Goal: Information Seeking & Learning: Find specific fact

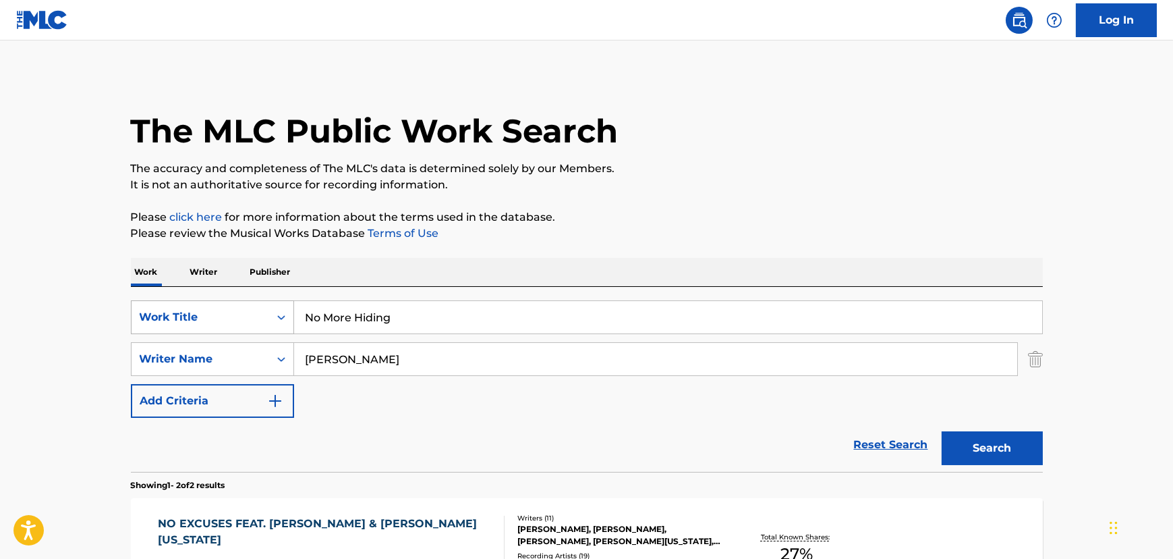
paste input "30 For 30"
drag, startPoint x: 452, startPoint y: 308, endPoint x: 274, endPoint y: 308, distance: 178.1
click at [274, 308] on div "SearchWithCriteria18c0804f-cf31-4975-b59e-f86078ef5416 Work Title No More Hiding" at bounding box center [587, 317] width 912 height 34
type input "30 For 30"
click at [780, 387] on button "Search" at bounding box center [992, 448] width 101 height 34
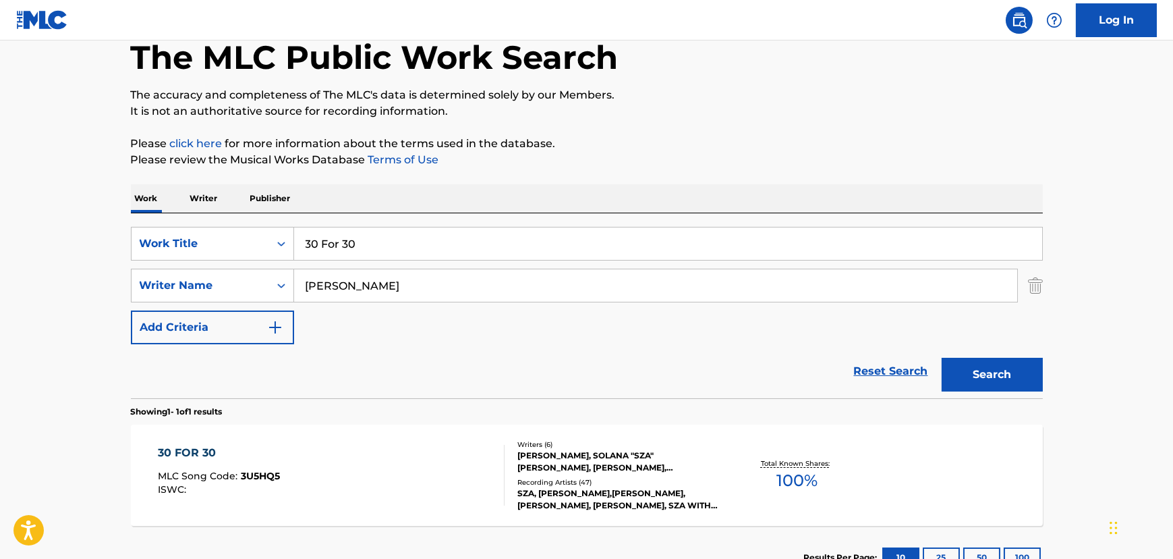
scroll to position [102, 0]
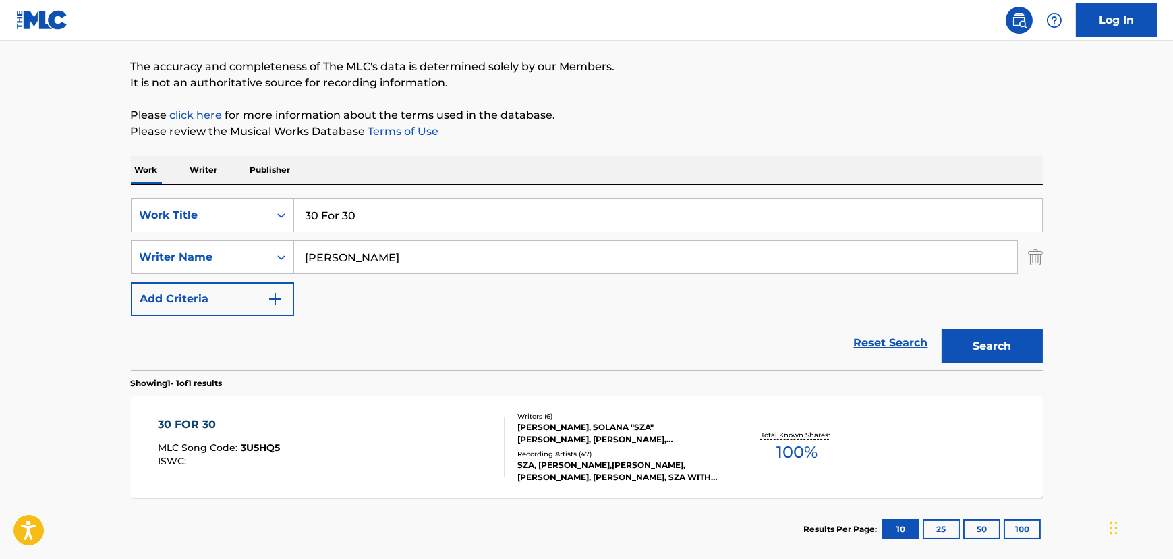
click at [452, 387] on div "30 FOR 30 MLC Song Code : 3U5HQ5 ISWC :" at bounding box center [331, 446] width 347 height 61
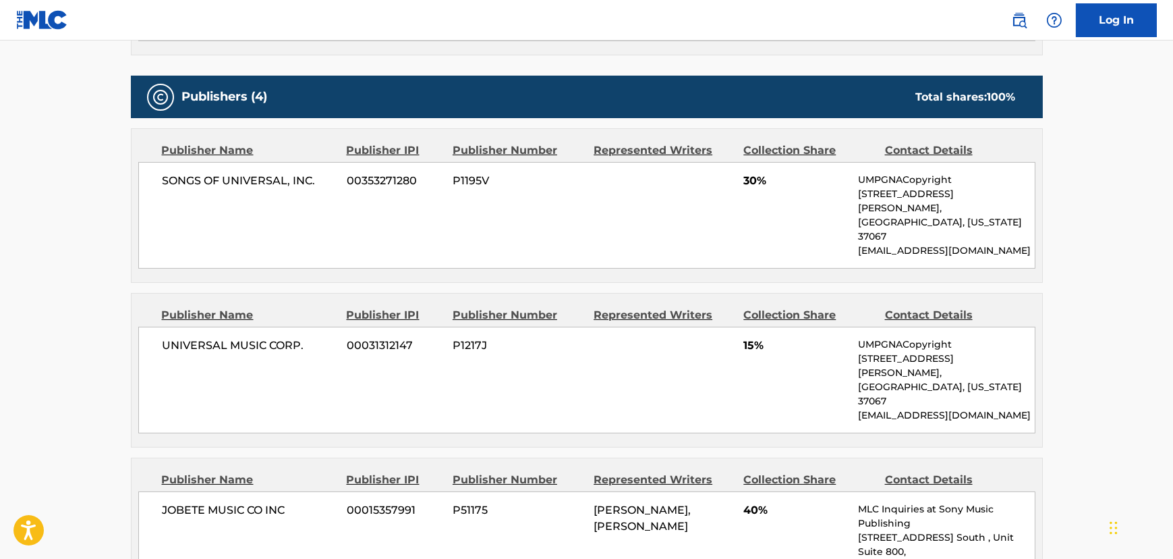
scroll to position [613, 0]
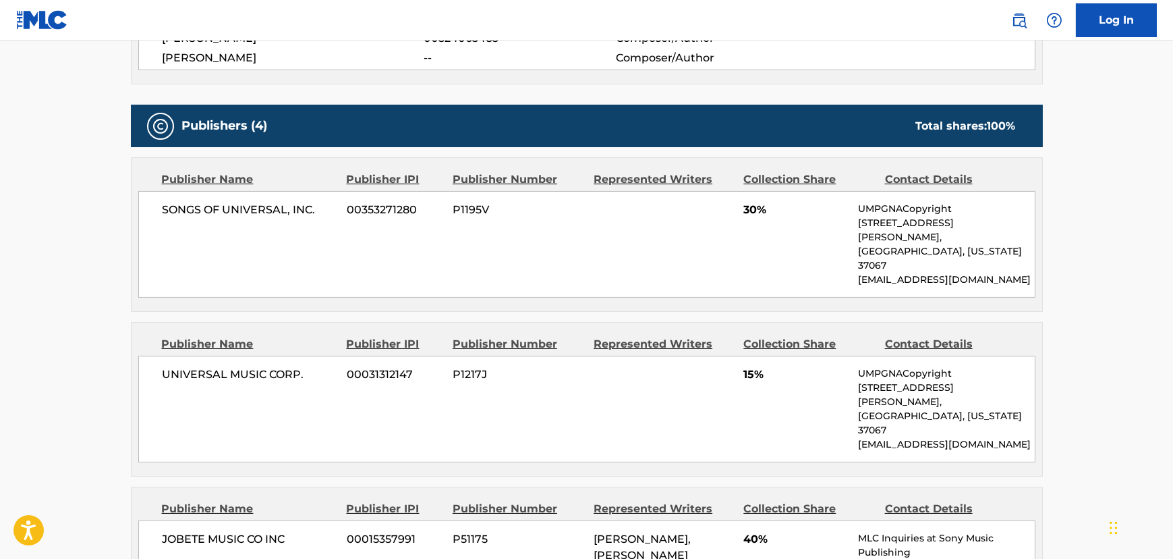
click at [773, 366] on span "15%" at bounding box center [796, 374] width 105 height 16
click at [748, 366] on span "15%" at bounding box center [796, 374] width 105 height 16
click at [749, 366] on span "15%" at bounding box center [796, 374] width 105 height 16
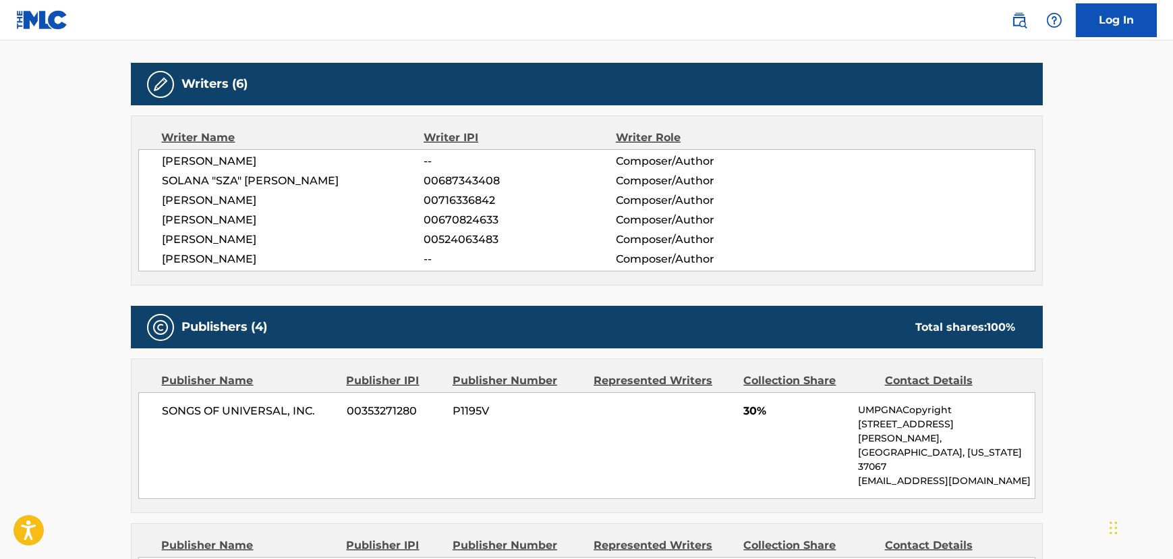
scroll to position [409, 0]
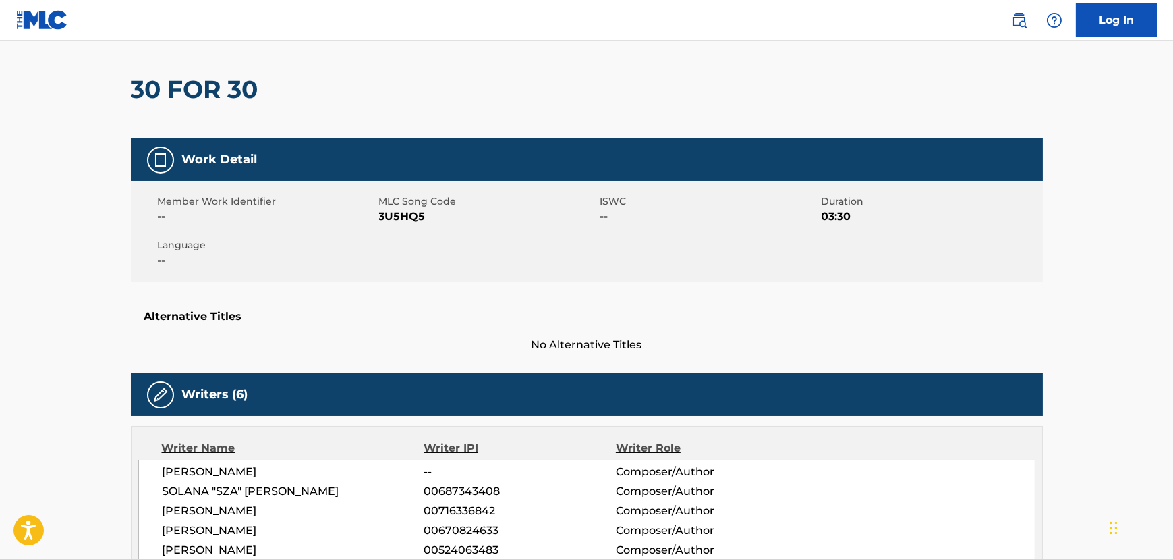
drag, startPoint x: 949, startPoint y: 386, endPoint x: 468, endPoint y: 420, distance: 481.6
click at [468, 387] on div "Writers (6) Writer Name Writer IPI Writer Role [PERSON_NAME] -- Composer/Author…" at bounding box center [587, 484] width 912 height 223
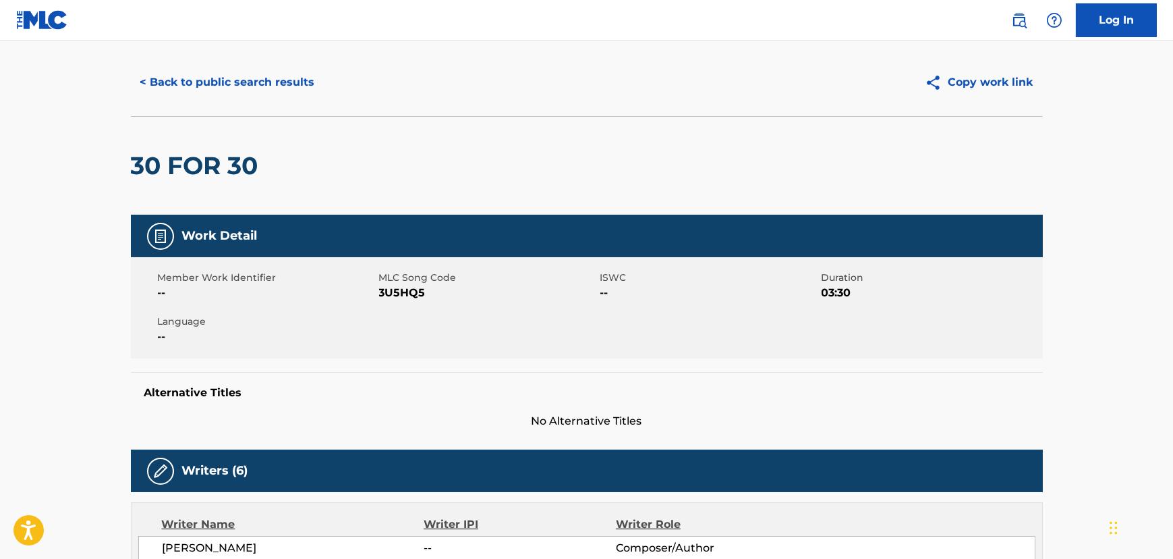
scroll to position [0, 0]
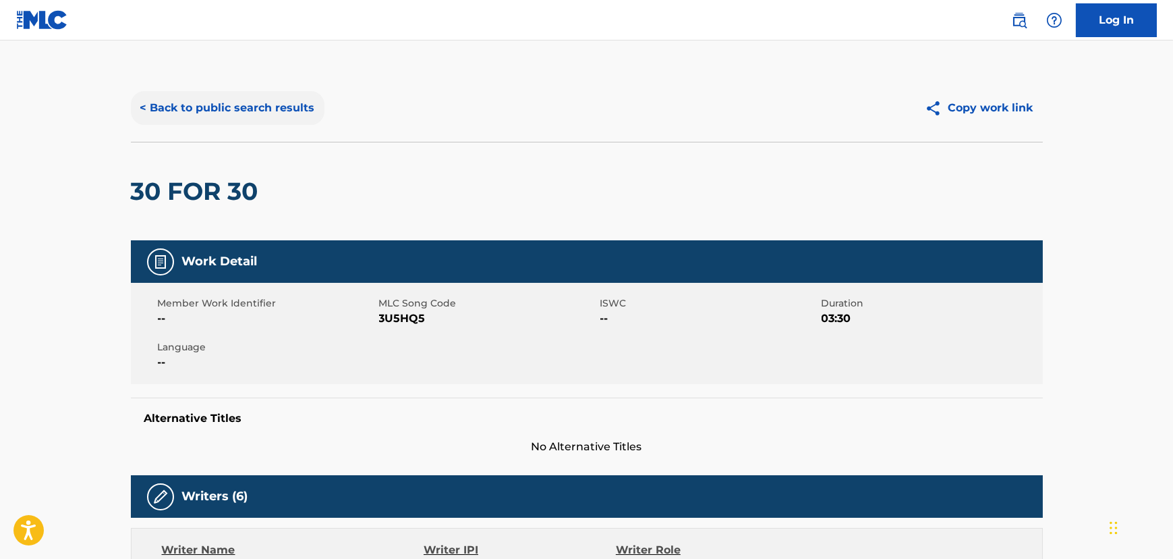
click at [244, 115] on button "< Back to public search results" at bounding box center [228, 108] width 194 height 34
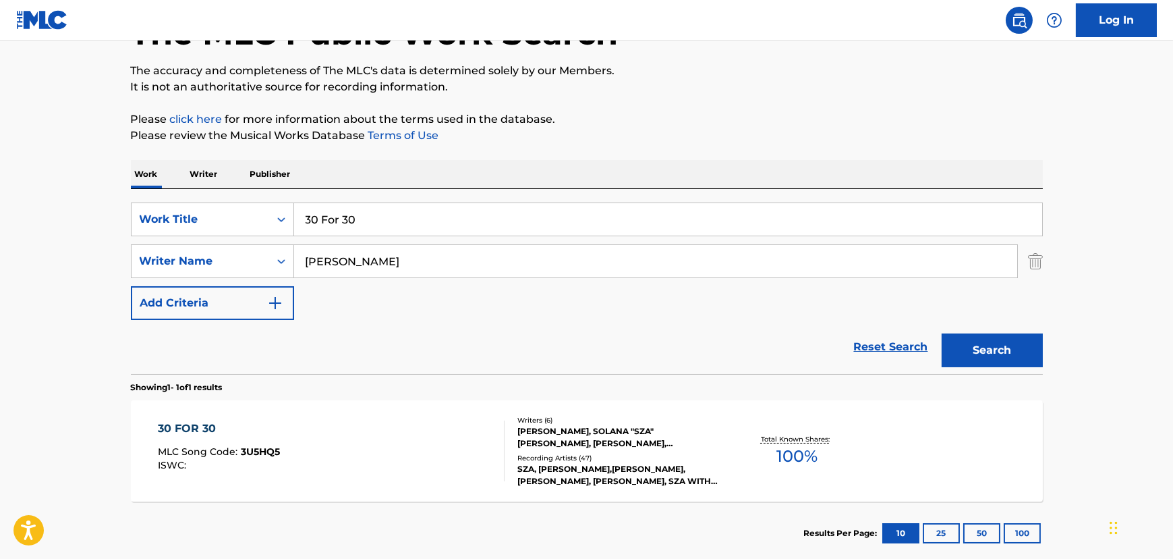
click at [604, 381] on section "Showing 1 - 1 of 1 results" at bounding box center [587, 384] width 912 height 20
drag, startPoint x: 236, startPoint y: 236, endPoint x: 209, endPoint y: 237, distance: 27.0
click at [210, 237] on div "SearchWithCriteria18c0804f-cf31-4975-b59e-f86078ef5416 Work Title 30 For 30 Sea…" at bounding box center [587, 260] width 912 height 117
paste input "Love Me 4 Me"
type input "Love Me 4 Me"
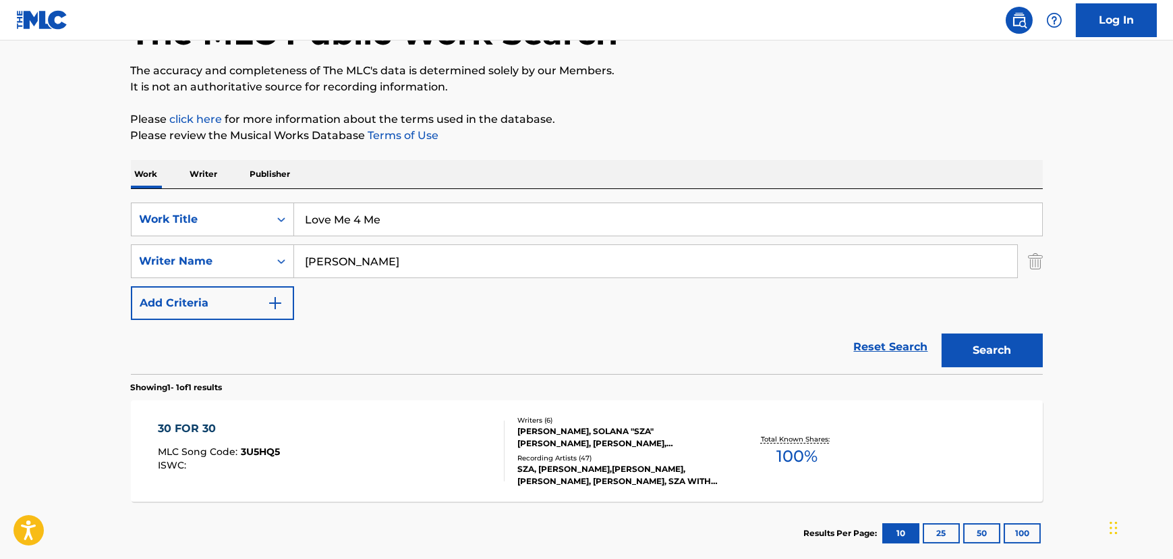
click at [694, 132] on p "Please review the Musical Works Database Terms of Use" at bounding box center [587, 136] width 912 height 16
drag, startPoint x: 497, startPoint y: 283, endPoint x: 148, endPoint y: 294, distance: 349.0
click at [148, 294] on div "SearchWithCriteria18c0804f-cf31-4975-b59e-f86078ef5416 Work Title Love Me 4 Me …" at bounding box center [587, 260] width 912 height 117
paste input "[PERSON_NAME]"
drag, startPoint x: 442, startPoint y: 255, endPoint x: 182, endPoint y: 269, distance: 260.8
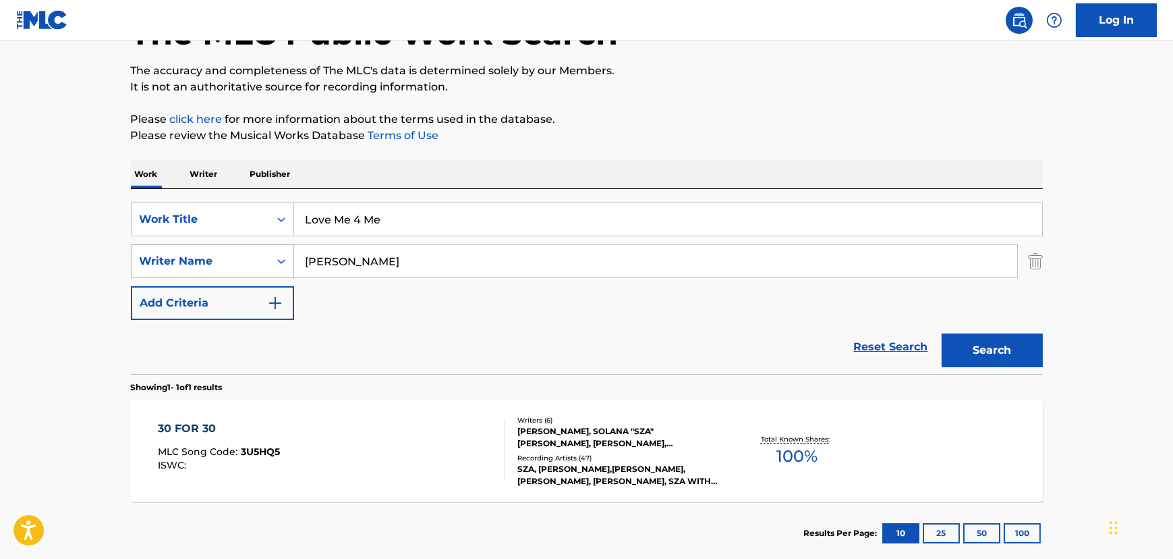
click at [184, 268] on div "SearchWithCriteria16b1657d-11b0-47b2-928d-4d0038fdd337 Writer Name [PERSON_NAME]" at bounding box center [587, 261] width 912 height 34
type input "[PERSON_NAME]"
click at [780, 355] on button "Search" at bounding box center [992, 350] width 101 height 34
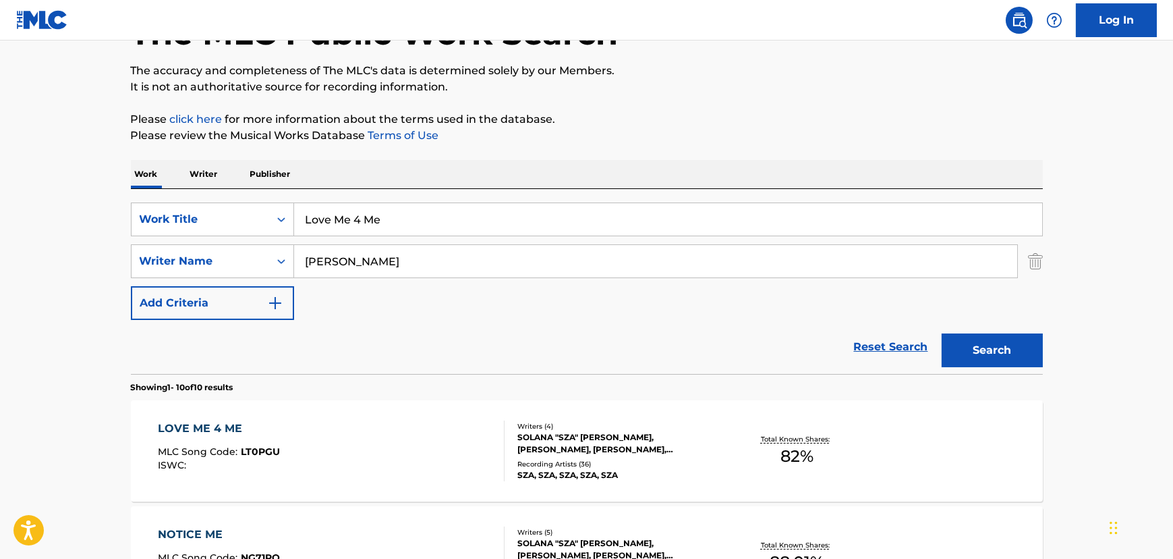
scroll to position [200, 0]
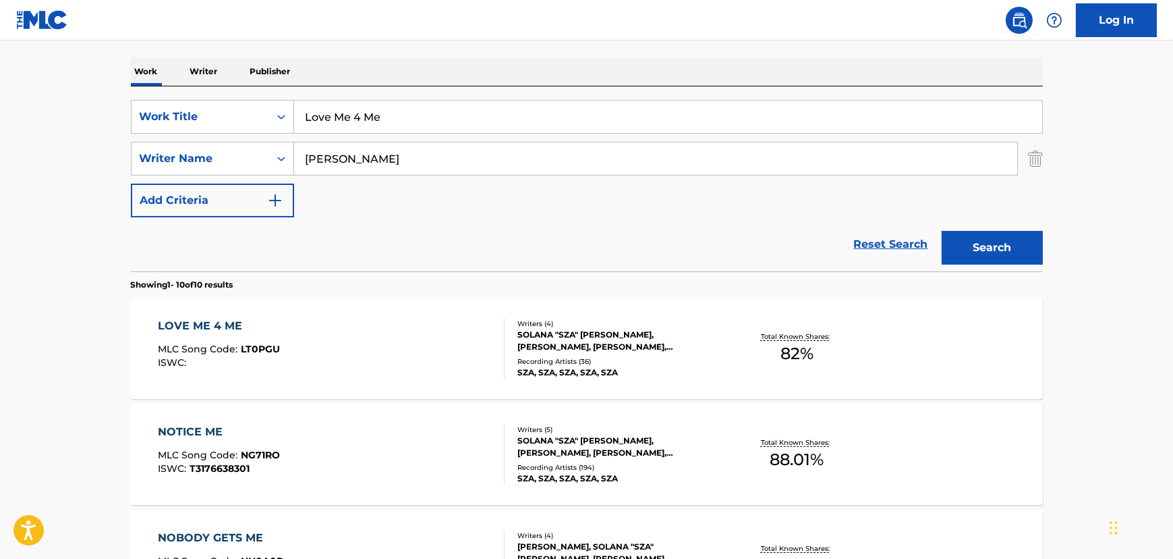
drag, startPoint x: 437, startPoint y: 119, endPoint x: 302, endPoint y: 148, distance: 138.0
click at [176, 139] on div "SearchWithCriteria18c0804f-cf31-4975-b59e-f86078ef5416 Work Title Love Me 4 Me …" at bounding box center [587, 158] width 912 height 117
paste input "Chill Baby"
click at [780, 251] on button "Search" at bounding box center [992, 248] width 101 height 34
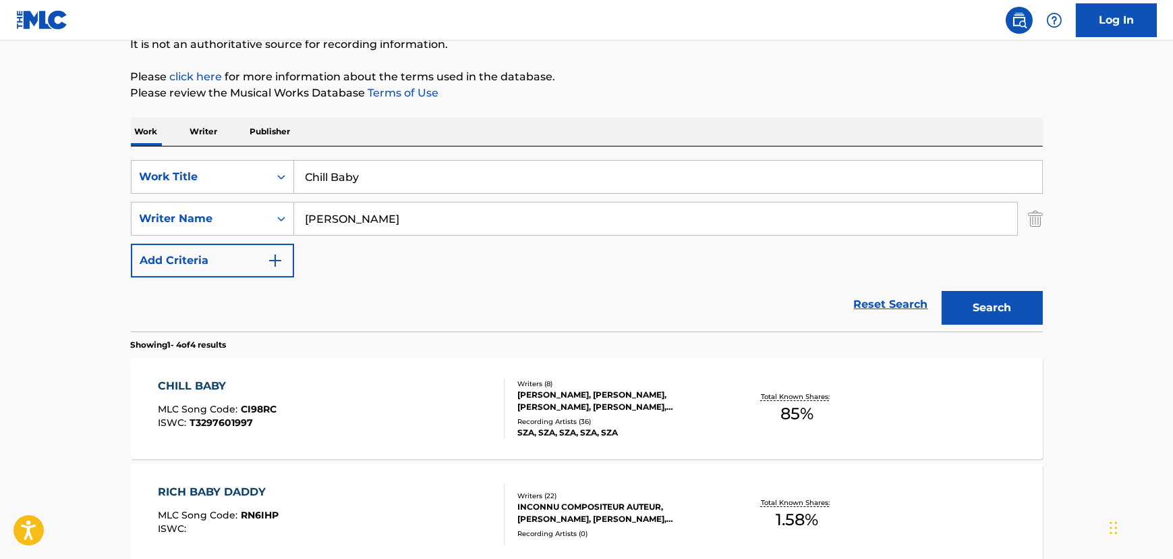
scroll to position [98, 0]
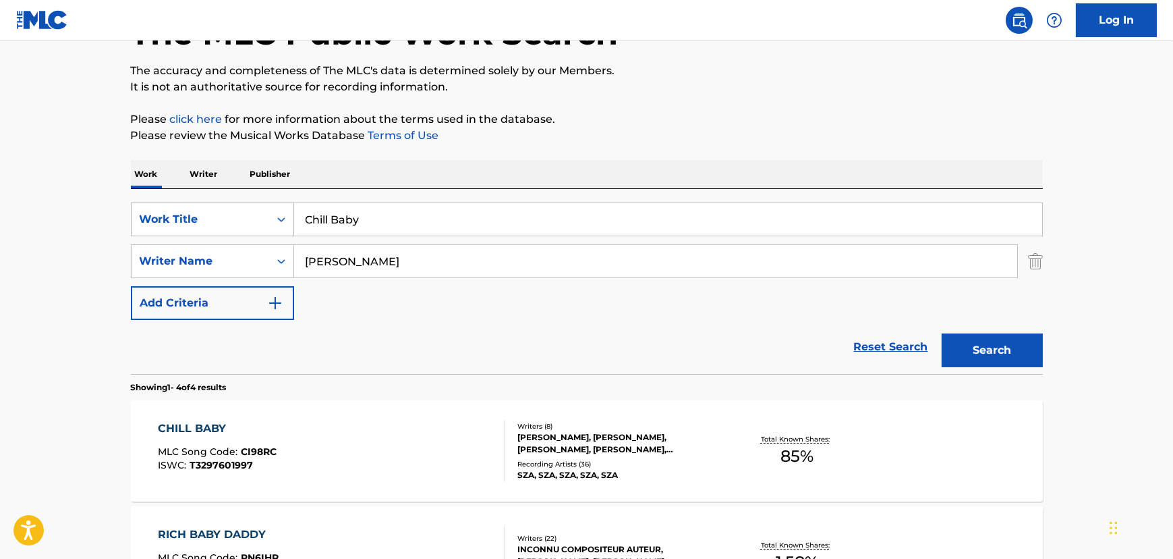
drag, startPoint x: 251, startPoint y: 217, endPoint x: 173, endPoint y: 221, distance: 77.7
click at [169, 219] on div "SearchWithCriteria18c0804f-cf31-4975-b59e-f86078ef5416 Work Title Chill Baby" at bounding box center [587, 219] width 912 height 34
paste input "My Turn"
type input "My Turn"
click at [780, 345] on button "Search" at bounding box center [992, 350] width 101 height 34
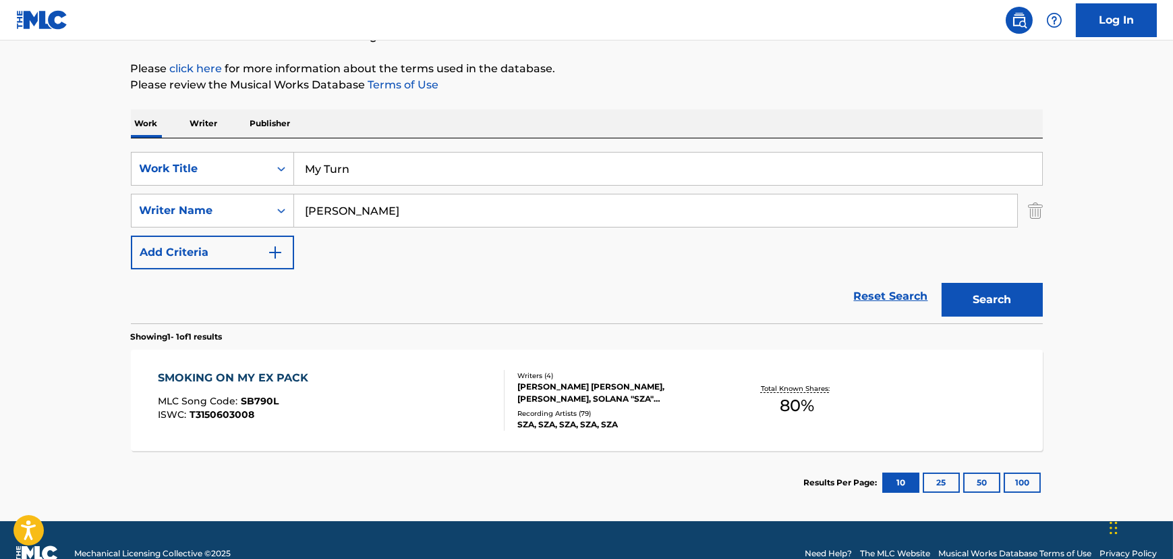
scroll to position [175, 0]
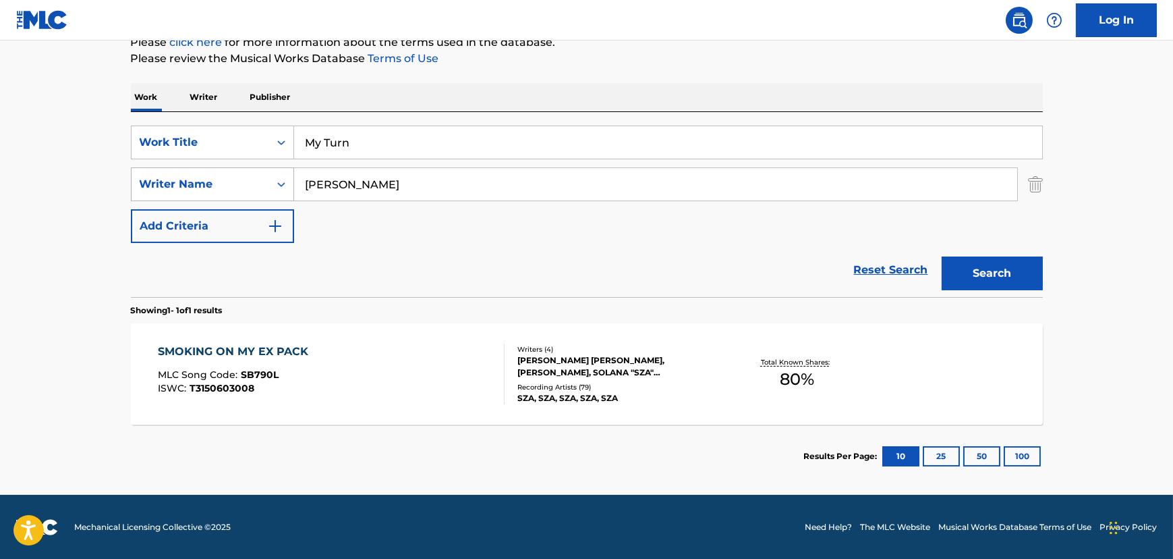
drag, startPoint x: 391, startPoint y: 182, endPoint x: 130, endPoint y: 184, distance: 260.5
click at [131, 184] on div "SearchWithCriteria16b1657d-11b0-47b2-928d-4d0038fdd337 Writer Name [PERSON_NAME]" at bounding box center [587, 184] width 912 height 34
paste input "[PERSON_NAME]"
click at [780, 273] on button "Search" at bounding box center [992, 273] width 101 height 34
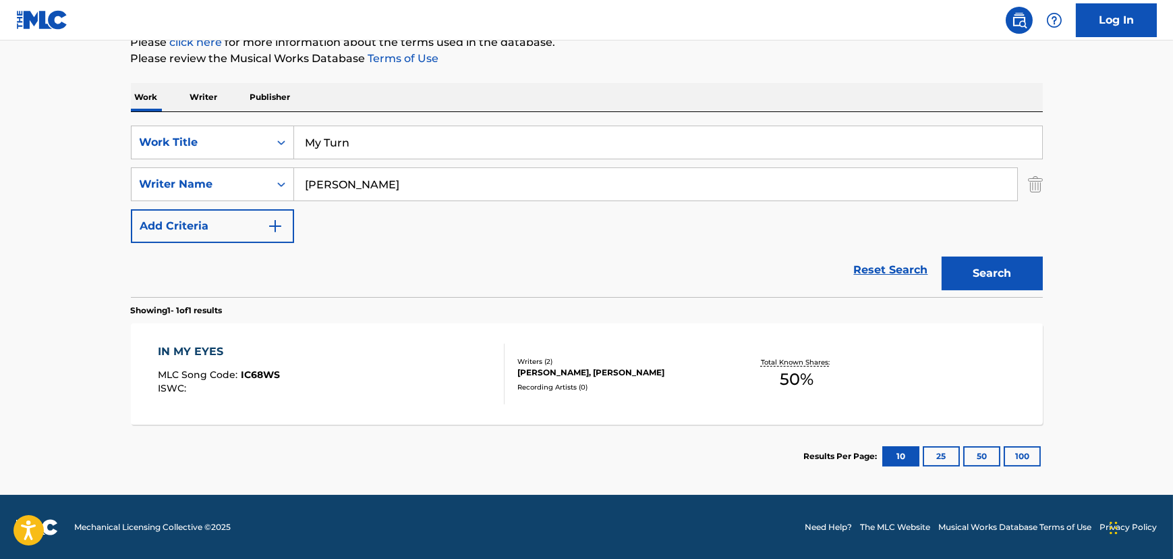
click at [655, 256] on div "Reset Search Search" at bounding box center [587, 270] width 912 height 54
drag, startPoint x: 472, startPoint y: 181, endPoint x: 85, endPoint y: 207, distance: 387.5
click at [88, 206] on main "The MLC Public Work Search The accuracy and completeness of The MLC's data is d…" at bounding box center [586, 180] width 1173 height 629
paste input "[PERSON_NAME]"
drag, startPoint x: 997, startPoint y: 262, endPoint x: 838, endPoint y: 269, distance: 159.4
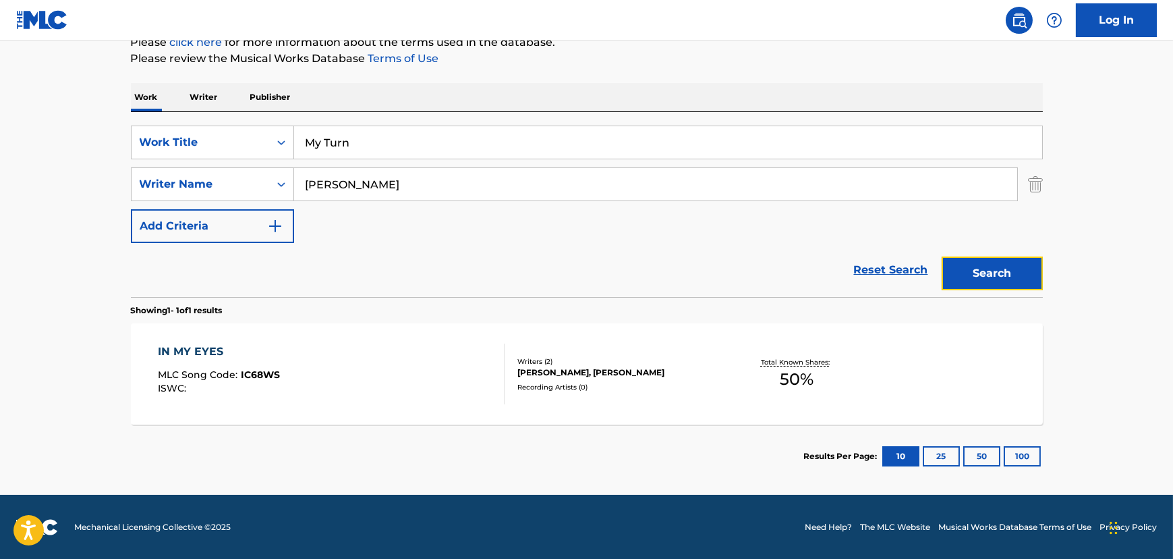
click at [780, 262] on button "Search" at bounding box center [992, 273] width 101 height 34
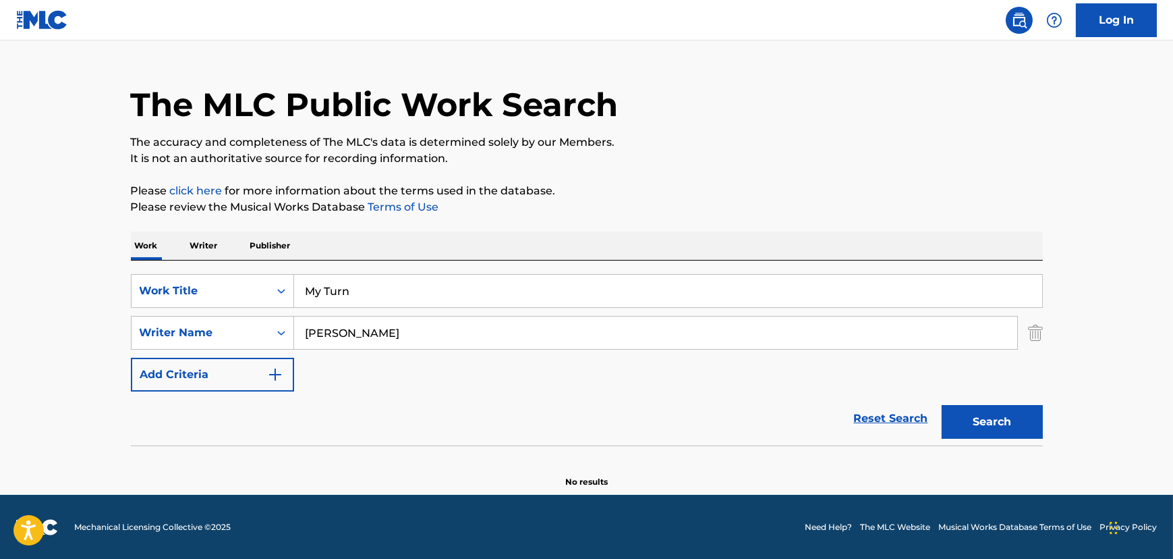
click at [316, 337] on input "[PERSON_NAME]" at bounding box center [655, 332] width 723 height 32
click at [317, 336] on input "[PERSON_NAME]" at bounding box center [655, 332] width 723 height 32
click at [317, 335] on input "[PERSON_NAME]" at bounding box center [655, 332] width 723 height 32
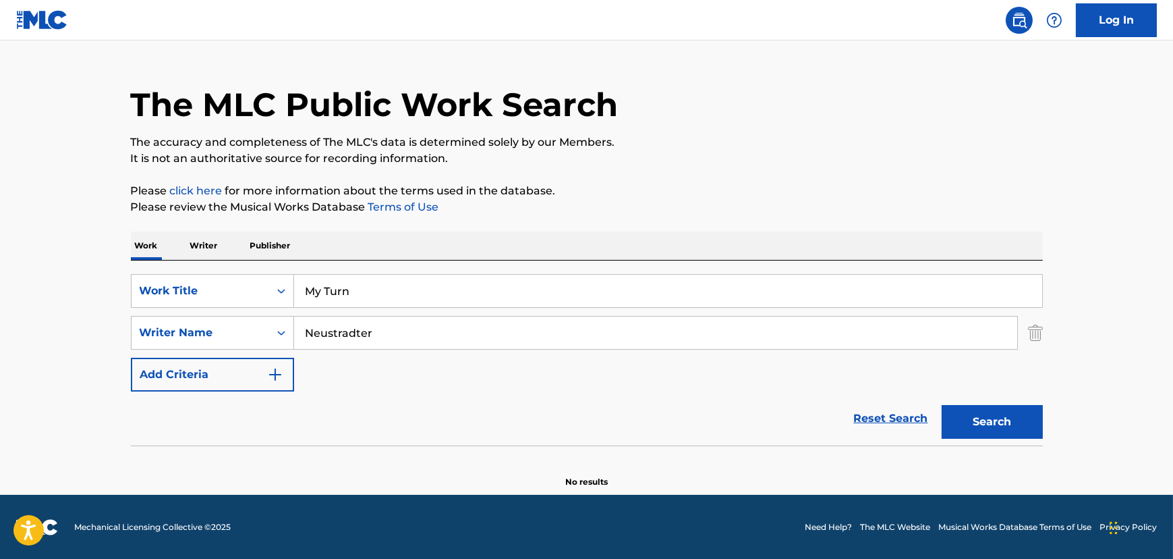
type input "Neustradter"
click at [780, 387] on button "Search" at bounding box center [992, 422] width 101 height 34
drag, startPoint x: 509, startPoint y: 275, endPoint x: 455, endPoint y: 315, distance: 67.1
click at [497, 286] on div "SearchWithCriteria18c0804f-cf31-4975-b59e-f86078ef5416 Work Title My Turn Searc…" at bounding box center [587, 352] width 912 height 185
drag, startPoint x: 426, startPoint y: 306, endPoint x: 378, endPoint y: 296, distance: 49.5
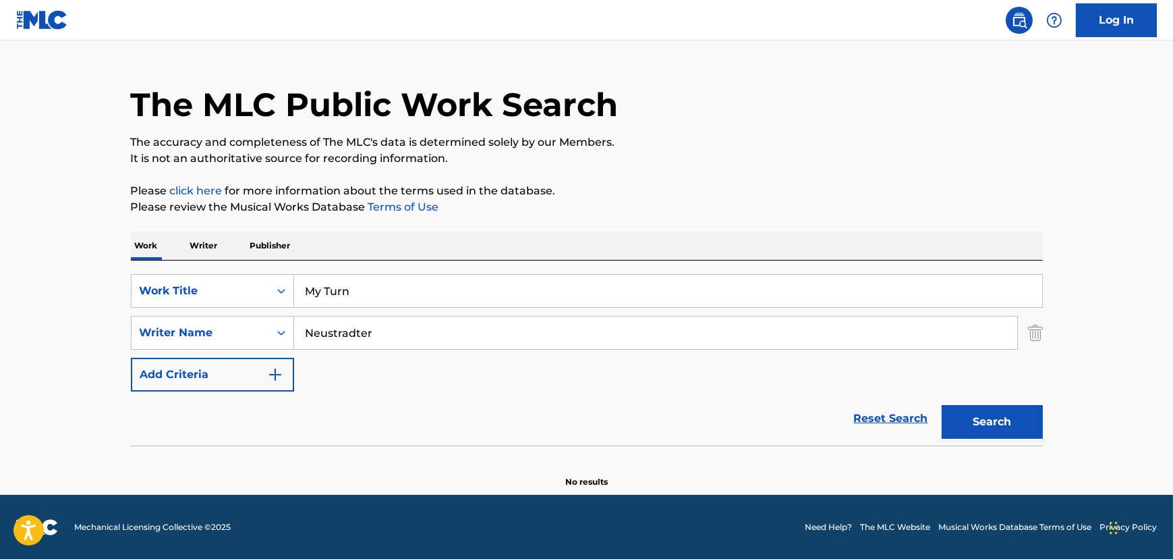
click at [418, 304] on div "SearchWithCriteria18c0804f-cf31-4975-b59e-f86078ef5416 Work Title My Turn Searc…" at bounding box center [587, 332] width 912 height 117
paste input "Kitche"
drag, startPoint x: 378, startPoint y: 296, endPoint x: 139, endPoint y: 304, distance: 239.0
click at [139, 303] on div "SearchWithCriteria18c0804f-cf31-4975-b59e-f86078ef5416 Work Title My Turn" at bounding box center [587, 291] width 912 height 34
type input "Kitchen"
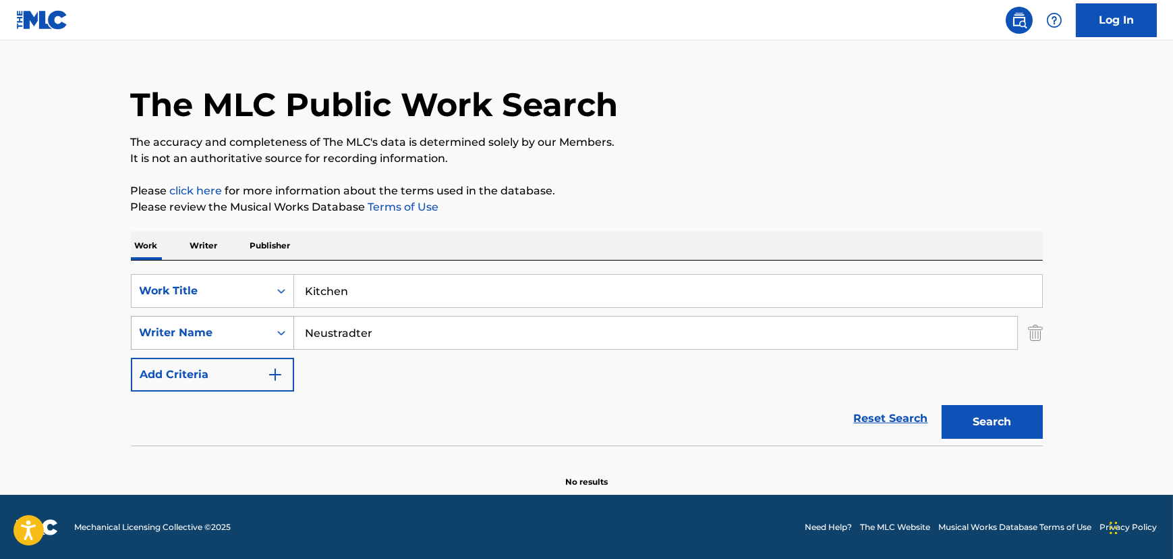
paste input "[PERSON_NAME]"
drag, startPoint x: 437, startPoint y: 333, endPoint x: 154, endPoint y: 332, distance: 282.7
click at [128, 335] on div "The MLC Public Work Search The accuracy and completeness of The MLC's data is d…" at bounding box center [587, 268] width 945 height 440
type input "[PERSON_NAME]"
drag, startPoint x: 1008, startPoint y: 420, endPoint x: 972, endPoint y: 427, distance: 36.4
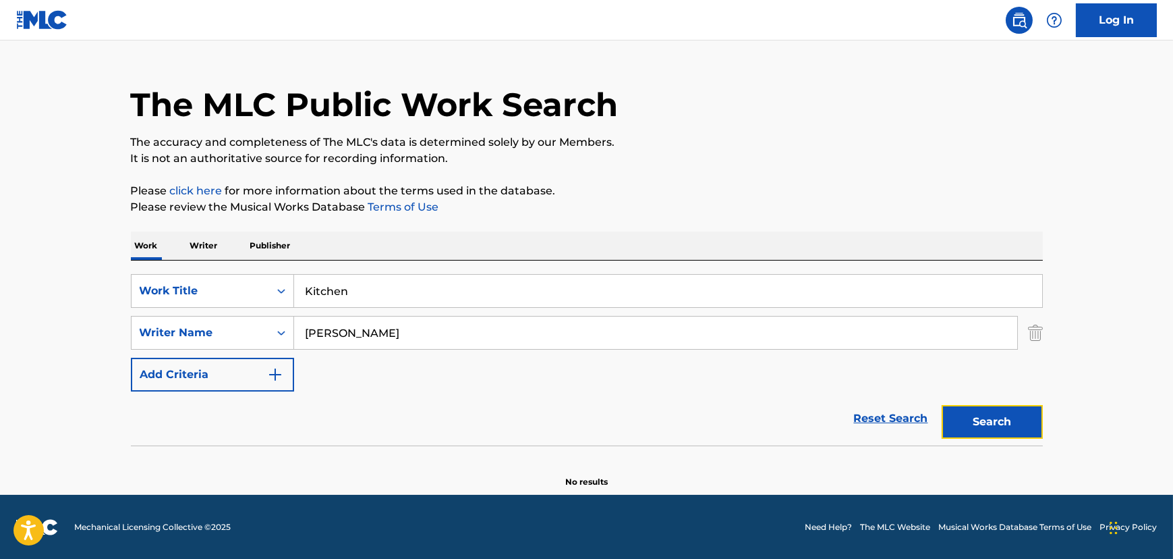
click at [780, 387] on button "Search" at bounding box center [992, 422] width 101 height 34
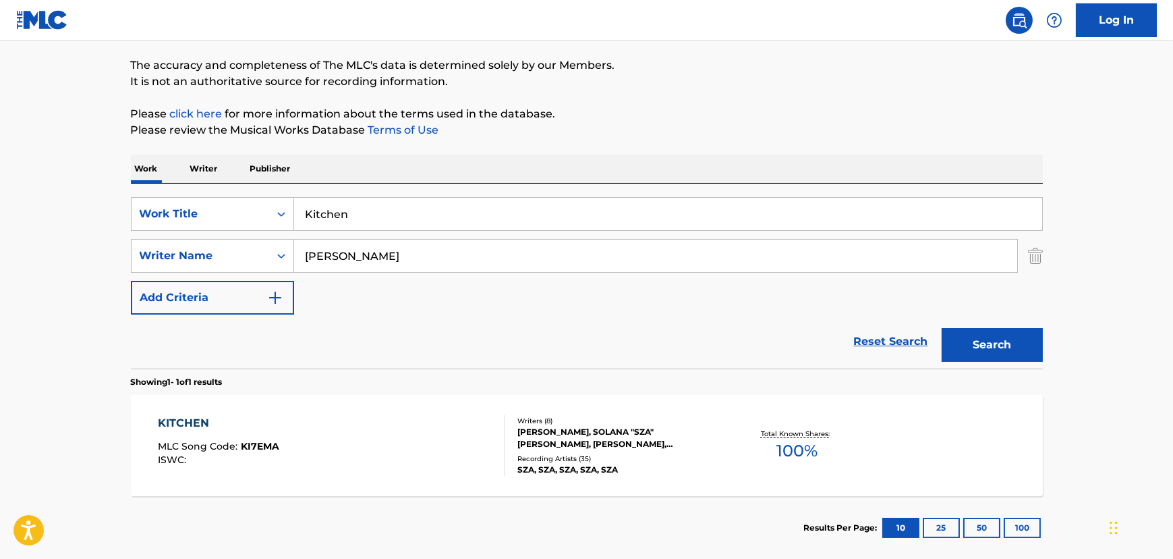
scroll to position [128, 0]
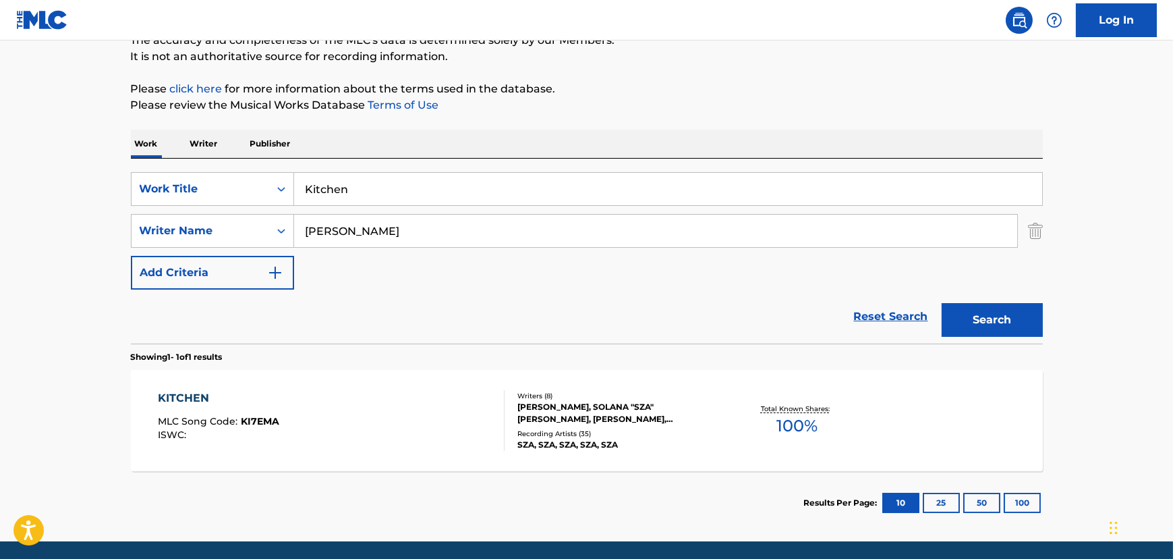
click at [362, 387] on div "KITCHEN MLC Song Code : KI7EMA ISWC :" at bounding box center [331, 420] width 347 height 61
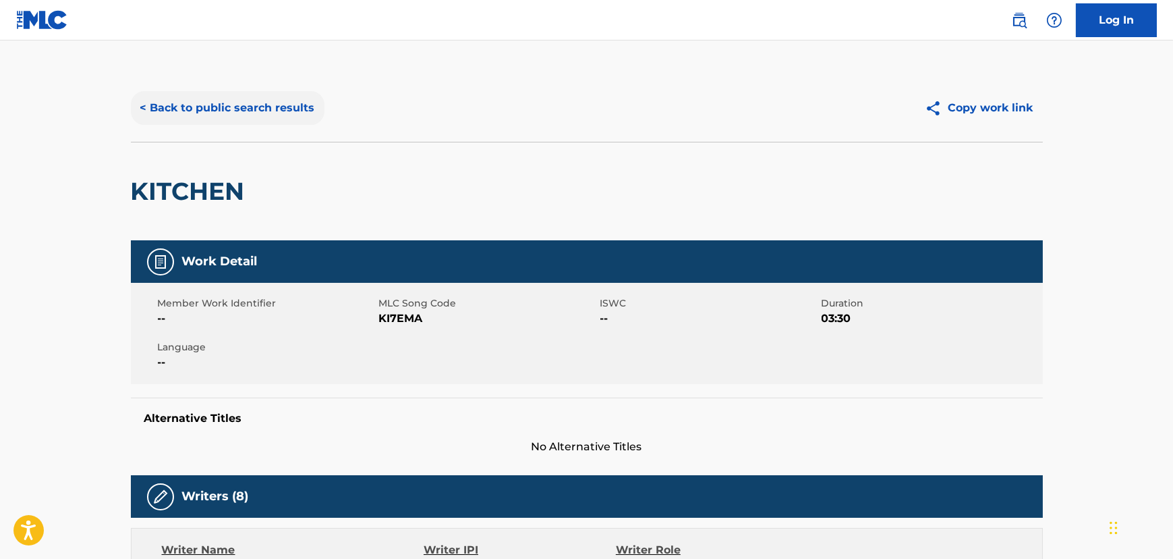
click at [285, 103] on button "< Back to public search results" at bounding box center [228, 108] width 194 height 34
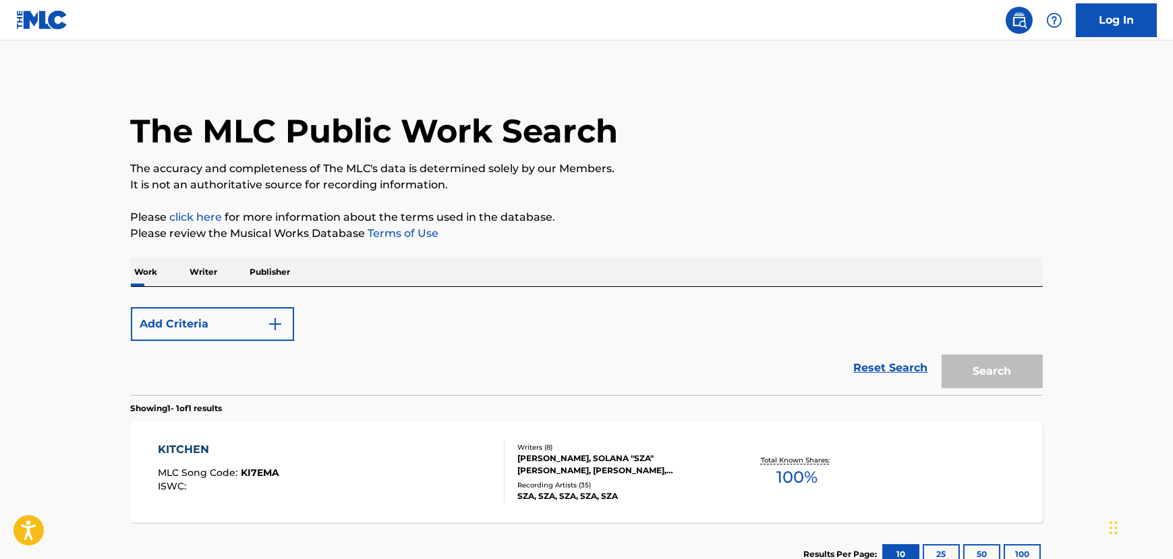
scroll to position [98, 0]
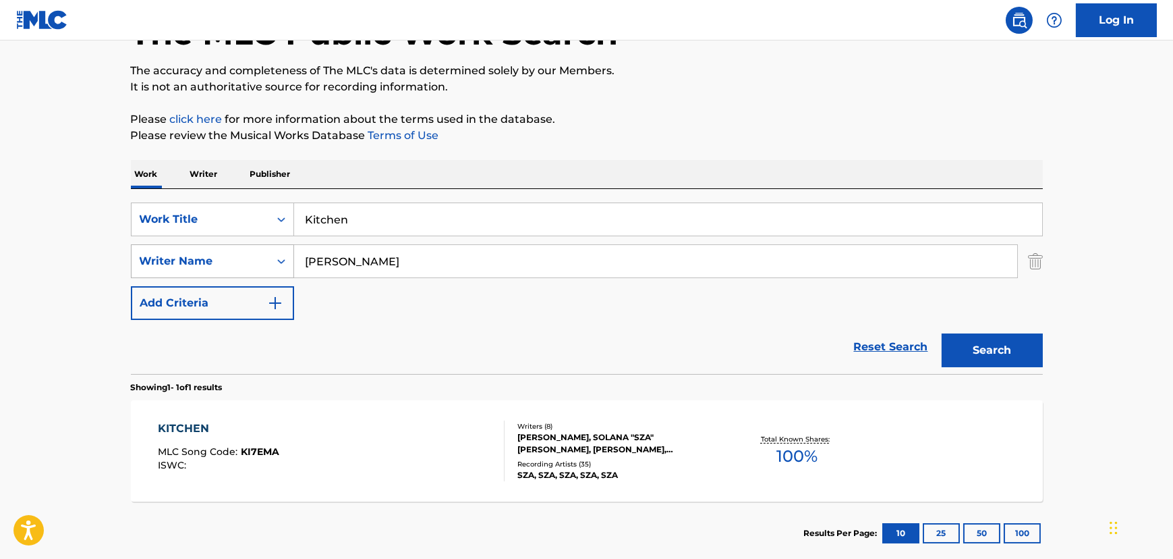
paste input "Get Behind Me (Interlude)"
drag, startPoint x: 390, startPoint y: 219, endPoint x: 258, endPoint y: 244, distance: 134.7
click at [177, 231] on div "SearchWithCriteria18c0804f-cf31-4975-b59e-f86078ef5416 Work Title Kitchen" at bounding box center [587, 219] width 912 height 34
type input "Get Behind Me (Interlude)"
click at [780, 350] on button "Search" at bounding box center [992, 350] width 101 height 34
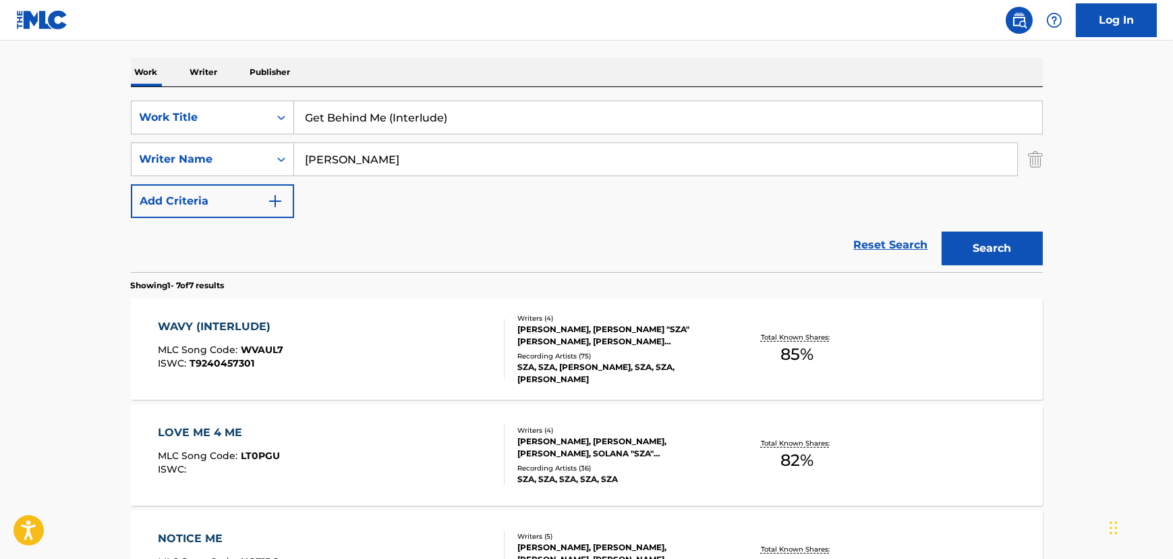
scroll to position [200, 0]
drag, startPoint x: 437, startPoint y: 147, endPoint x: 198, endPoint y: 155, distance: 238.3
click at [198, 155] on div "SearchWithCriteria16b1657d-11b0-47b2-928d-4d0038fdd337 Writer Name [PERSON_NAME]" at bounding box center [587, 159] width 912 height 34
paste input "[PERSON_NAME]"
type input "[PERSON_NAME]"
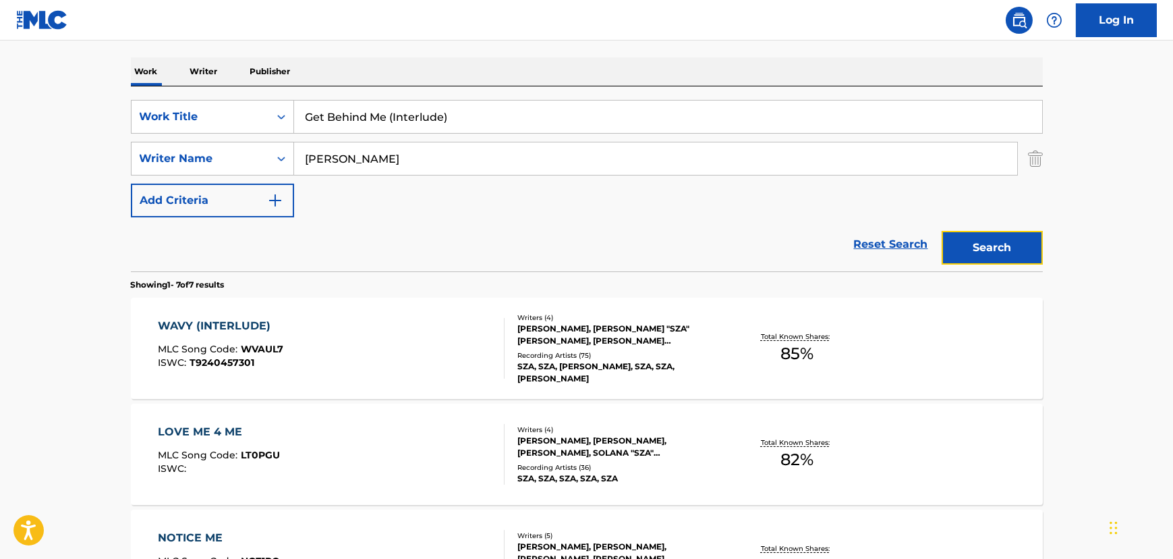
click at [780, 235] on button "Search" at bounding box center [992, 248] width 101 height 34
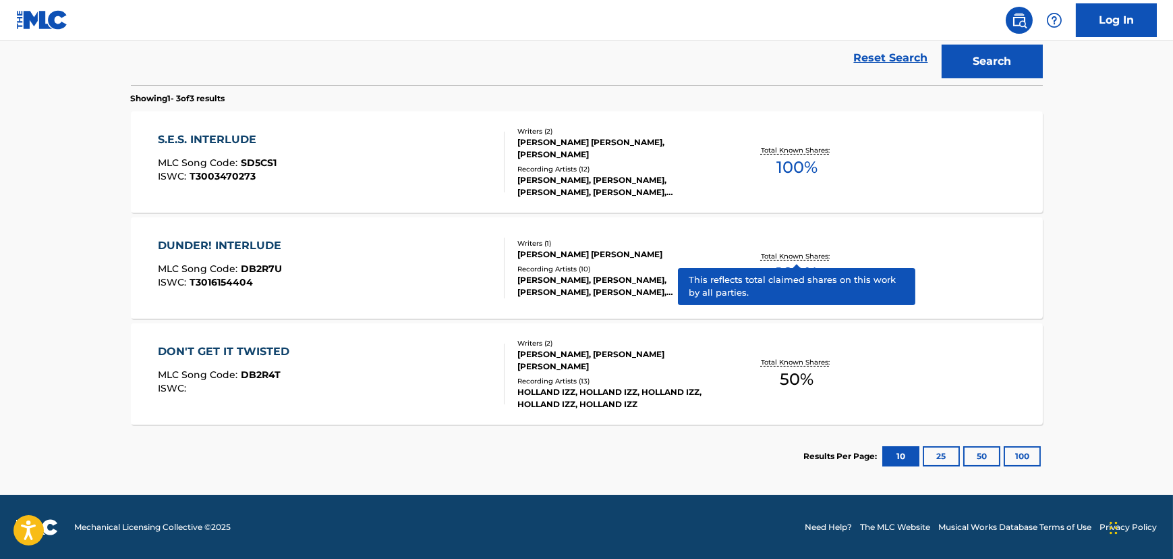
scroll to position [0, 0]
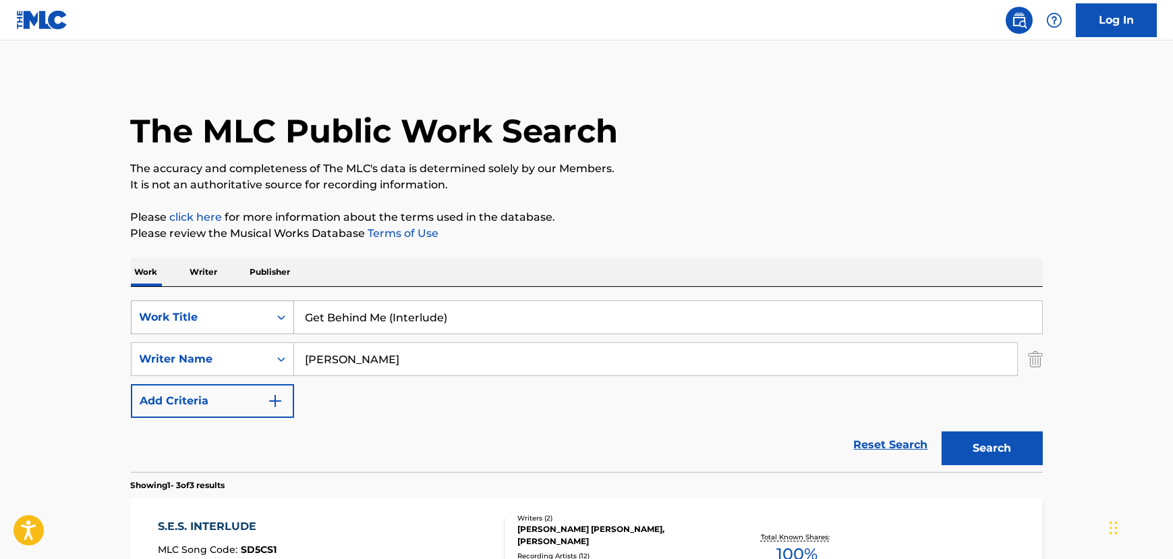
paste input "Drive"
drag, startPoint x: 493, startPoint y: 310, endPoint x: 216, endPoint y: 322, distance: 277.6
click at [159, 322] on div "SearchWithCriteria18c0804f-cf31-4975-b59e-f86078ef5416 Work Title Get Behind Me…" at bounding box center [587, 317] width 912 height 34
type input "Drive"
drag, startPoint x: 286, startPoint y: 353, endPoint x: 95, endPoint y: 373, distance: 192.0
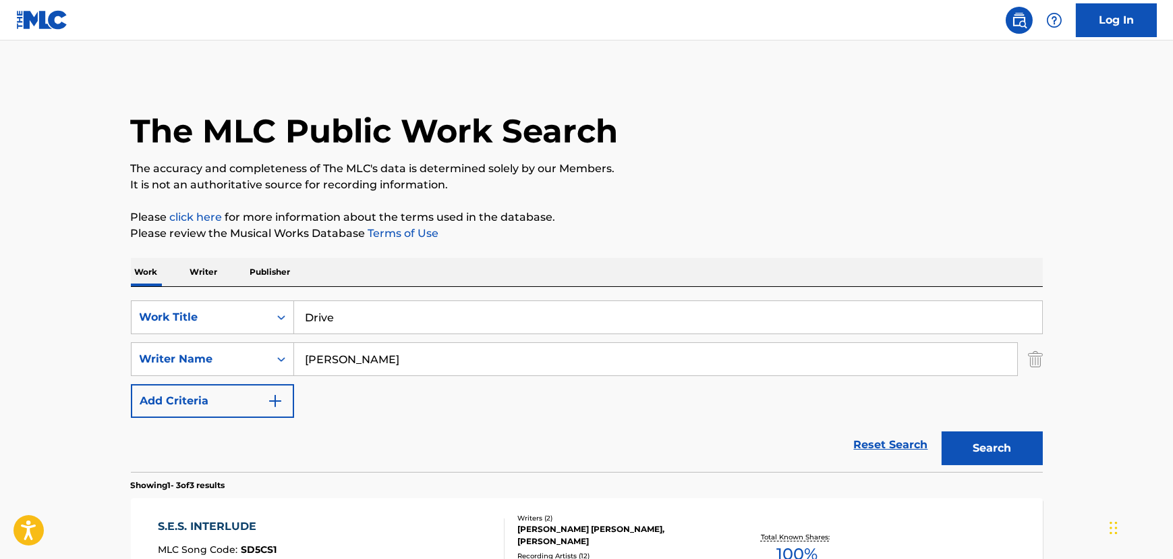
click at [85, 364] on main "The MLC Public Work Search The accuracy and completeness of The MLC's data is d…" at bounding box center [586, 460] width 1173 height 841
paste input "[PERSON_NAME]"
type input "[PERSON_NAME]"
click at [780, 387] on button "Search" at bounding box center [992, 448] width 101 height 34
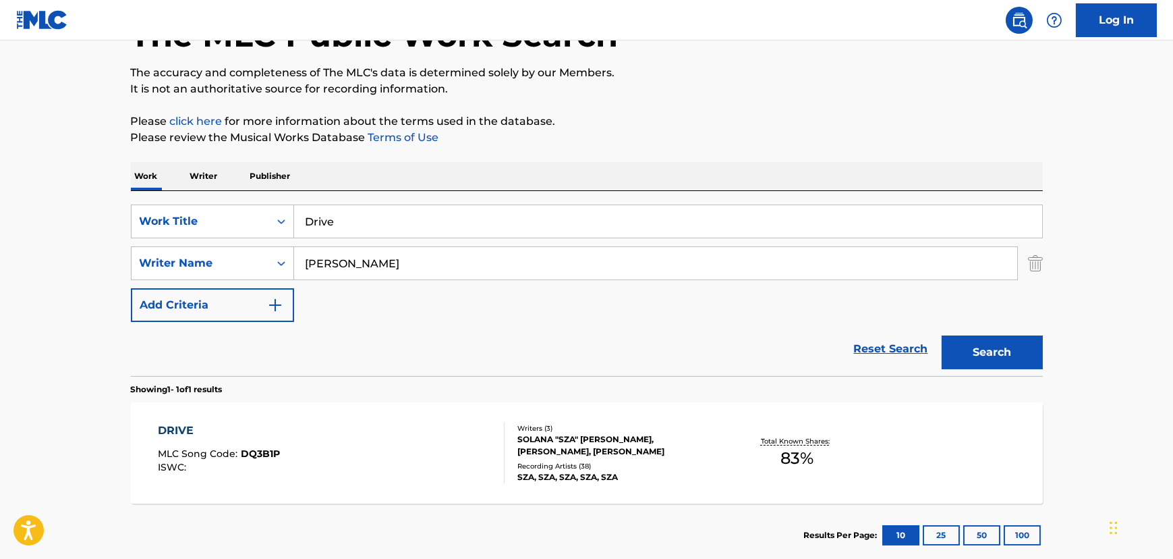
scroll to position [175, 0]
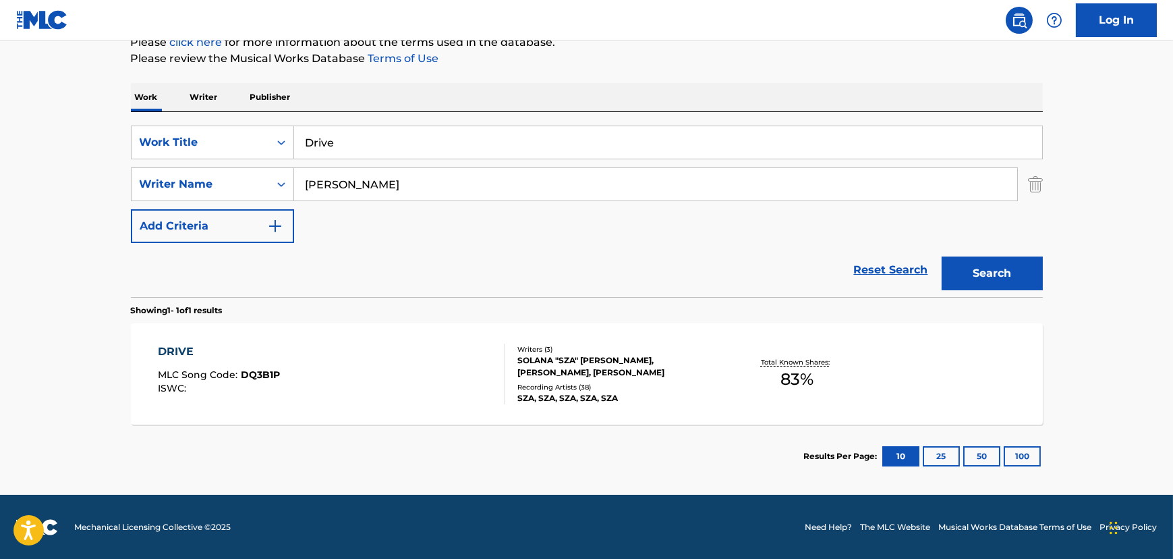
click at [430, 385] on div "DRIVE MLC Song Code : DQ3B1P ISWC :" at bounding box center [331, 373] width 347 height 61
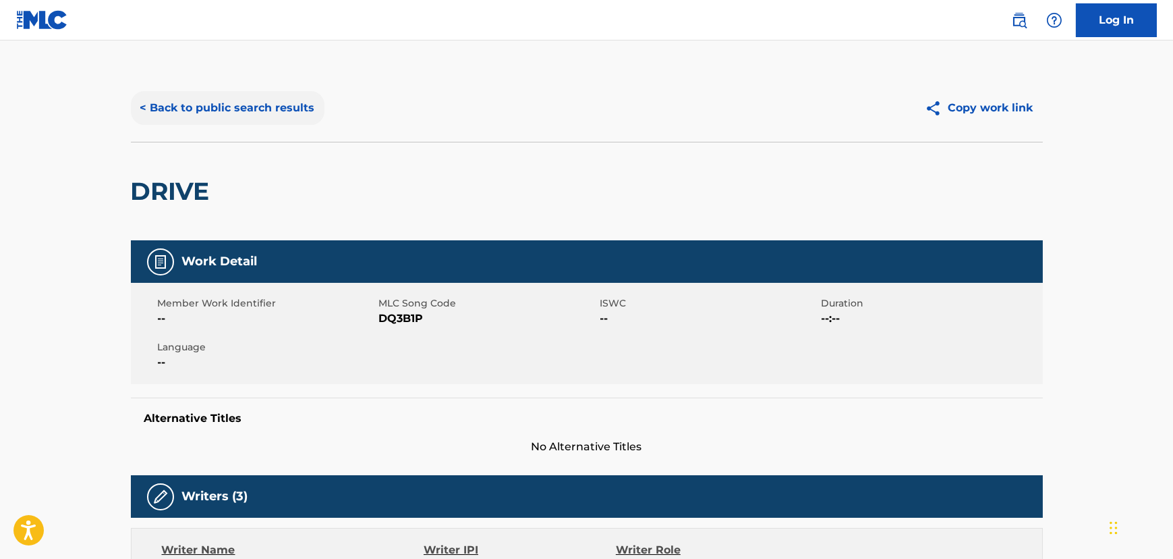
click at [249, 121] on button "< Back to public search results" at bounding box center [228, 108] width 194 height 34
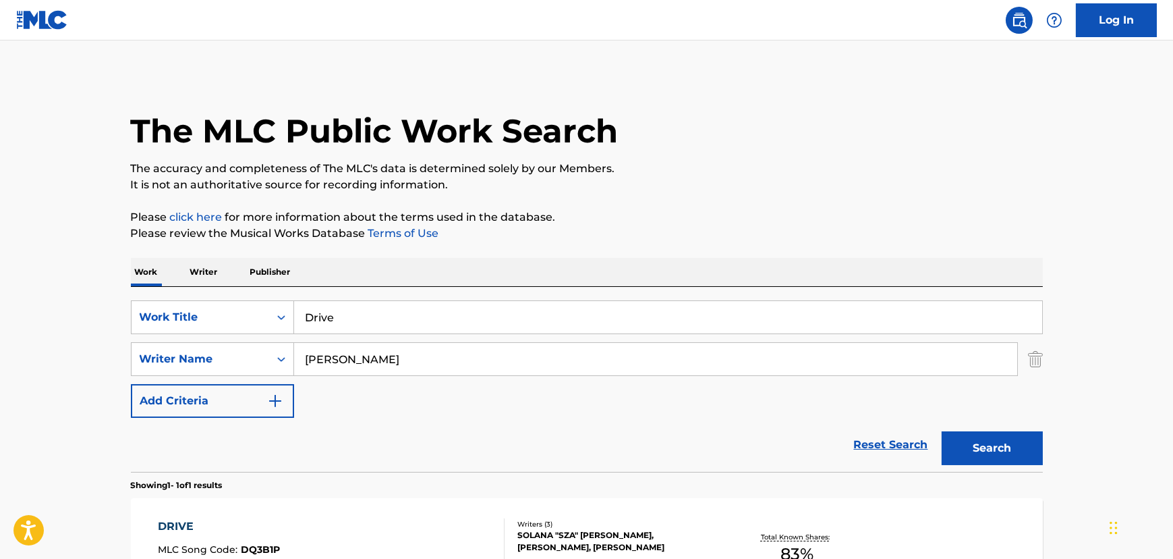
scroll to position [98, 0]
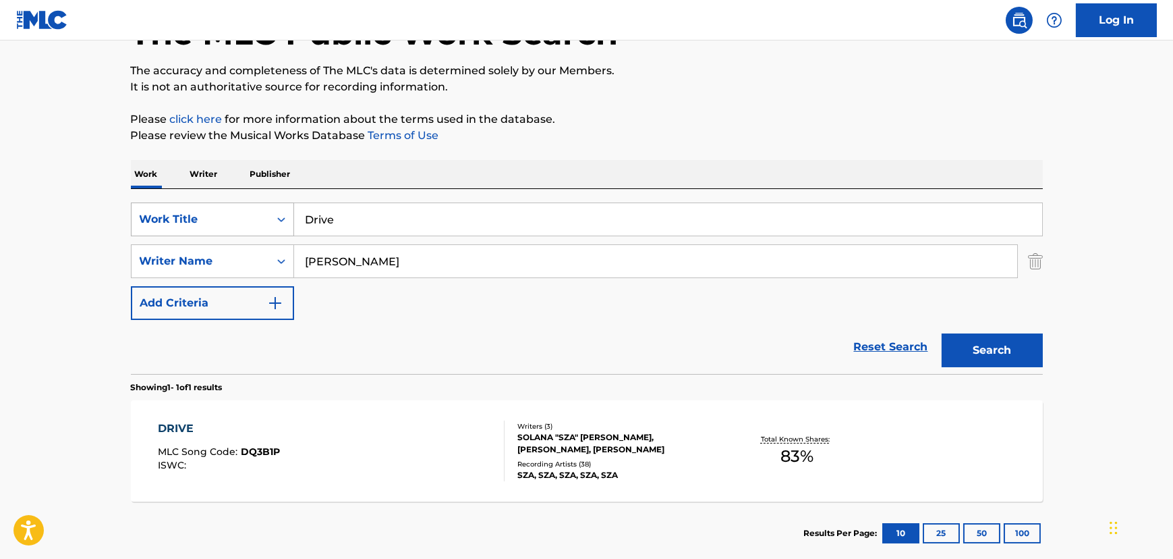
drag, startPoint x: 426, startPoint y: 216, endPoint x: 217, endPoint y: 227, distance: 210.1
click at [151, 223] on div "SearchWithCriteria18c0804f-cf31-4975-b59e-f86078ef5416 Work Title Drive" at bounding box center [587, 219] width 912 height 34
paste input "Another Lif"
type input "Another Life"
click at [780, 343] on div "The MLC Public Work Search The accuracy and completeness of The MLC's data is d…" at bounding box center [587, 270] width 945 height 588
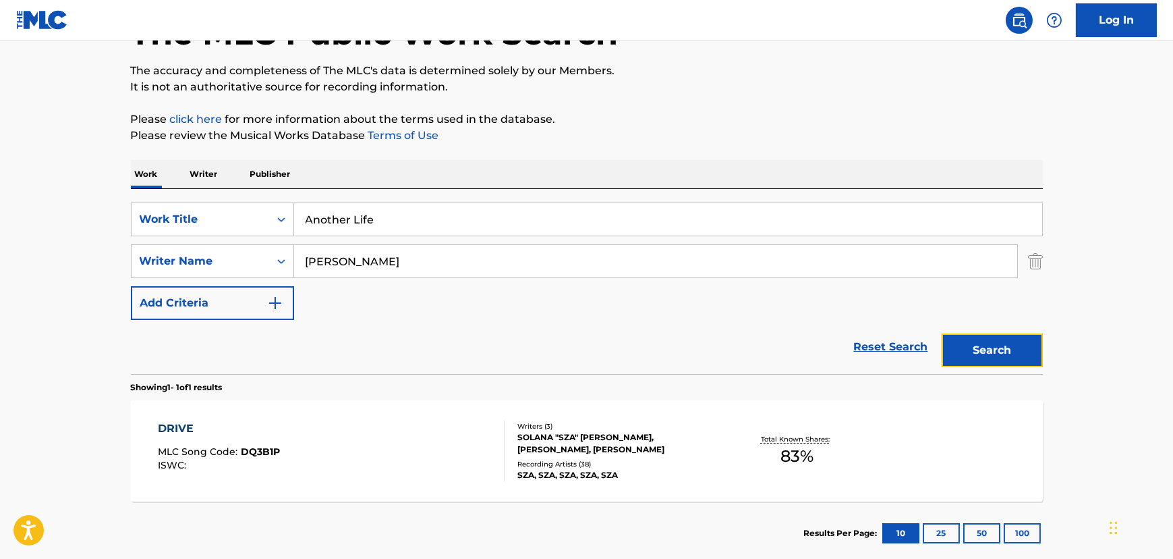
click at [780, 339] on button "Search" at bounding box center [992, 350] width 101 height 34
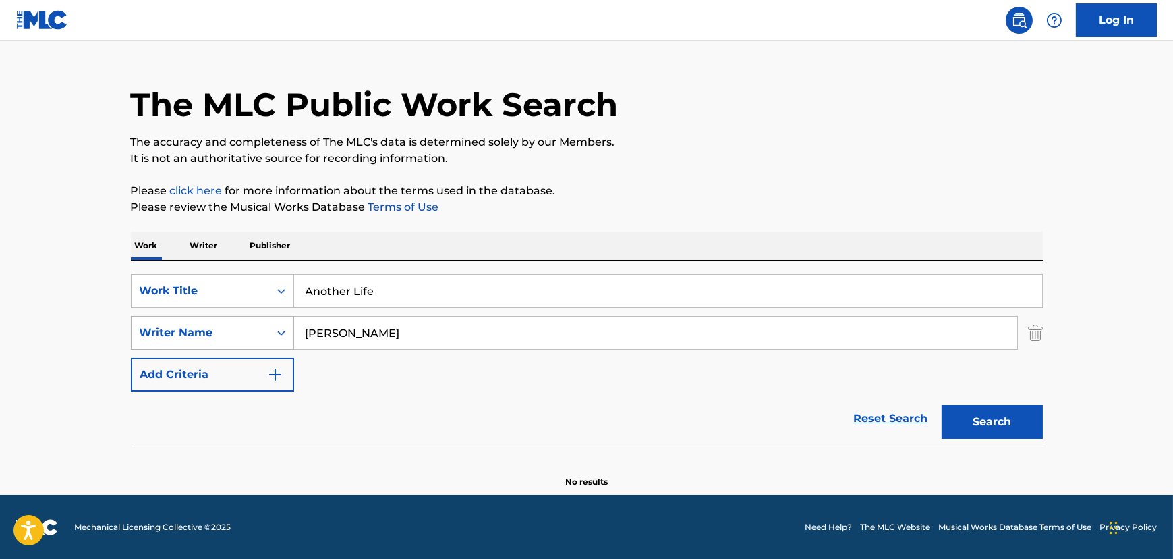
drag, startPoint x: 537, startPoint y: 330, endPoint x: 131, endPoint y: 325, distance: 406.2
click at [133, 325] on div "SearchWithCriteria16b1657d-11b0-47b2-928d-4d0038fdd337 Writer Name [PERSON_NAME]" at bounding box center [587, 333] width 912 height 34
paste input "[PERSON_NAME]"
type input "[PERSON_NAME]"
click at [780, 387] on button "Search" at bounding box center [992, 422] width 101 height 34
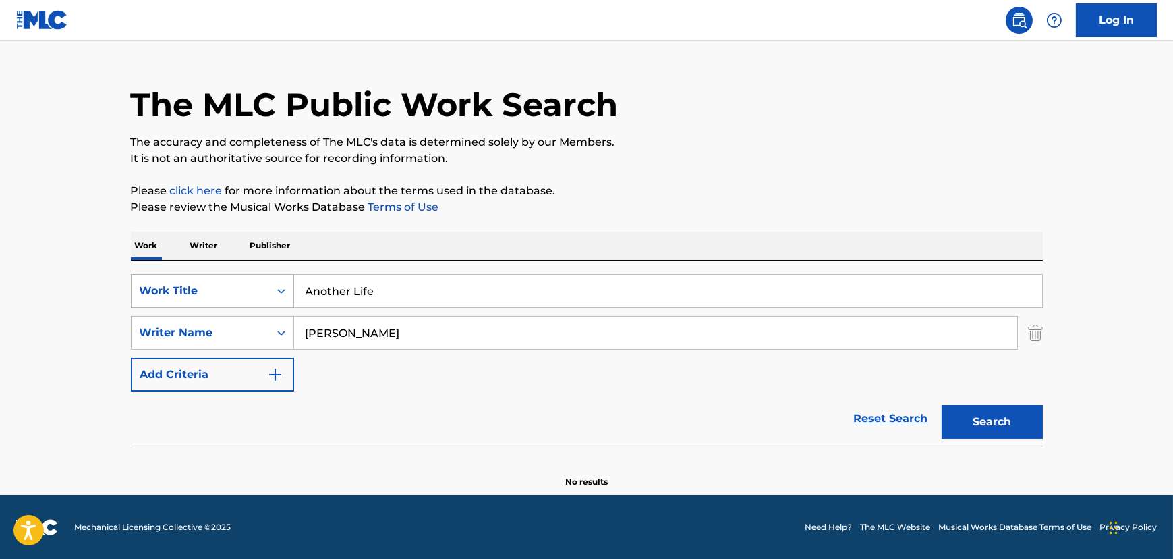
drag, startPoint x: 406, startPoint y: 283, endPoint x: 156, endPoint y: 287, distance: 249.7
click at [131, 283] on div "SearchWithCriteria18c0804f-cf31-4975-b59e-f86078ef5416 Work Title Another Life" at bounding box center [587, 291] width 912 height 34
paste input "[PERSON_NAME]"
type input "[PERSON_NAME]"
drag, startPoint x: 425, startPoint y: 328, endPoint x: 95, endPoint y: 331, distance: 330.0
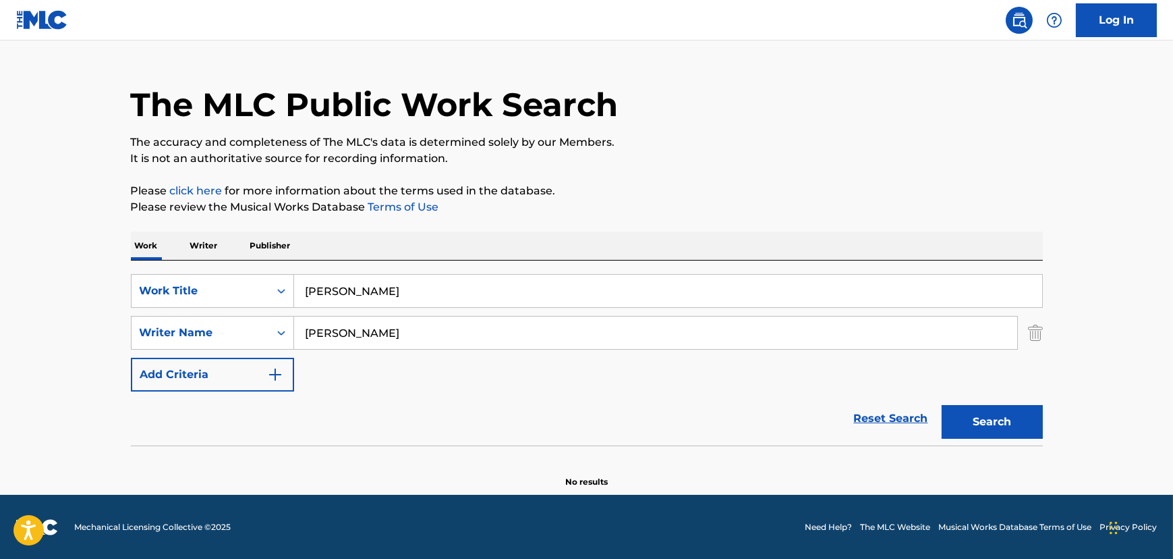
click at [99, 331] on main "The MLC Public Work Search The accuracy and completeness of The MLC's data is d…" at bounding box center [586, 254] width 1173 height 480
paste input "[PERSON_NAME]"
click at [780, 387] on button "Search" at bounding box center [992, 422] width 101 height 34
drag, startPoint x: 437, startPoint y: 316, endPoint x: 405, endPoint y: 325, distance: 33.4
click at [437, 316] on input "[PERSON_NAME]" at bounding box center [655, 332] width 723 height 32
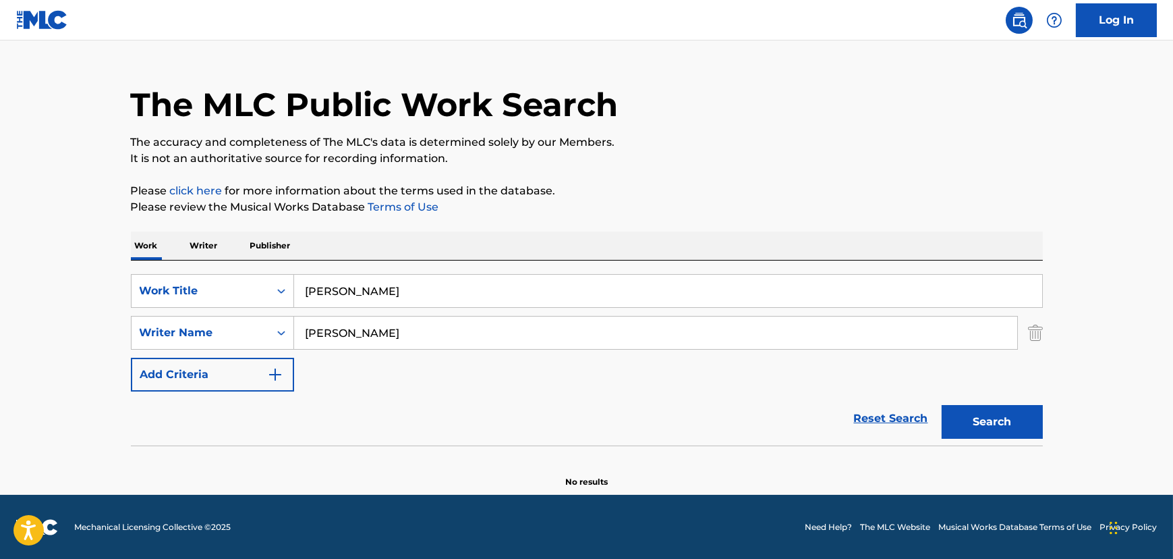
drag, startPoint x: 405, startPoint y: 325, endPoint x: 80, endPoint y: 346, distance: 325.3
click at [70, 346] on main "The MLC Public Work Search The accuracy and completeness of The MLC's data is d…" at bounding box center [586, 254] width 1173 height 480
paste input "[PERSON_NAME]"
type input "[PERSON_NAME]"
click at [780, 387] on div "Search" at bounding box center [989, 418] width 108 height 54
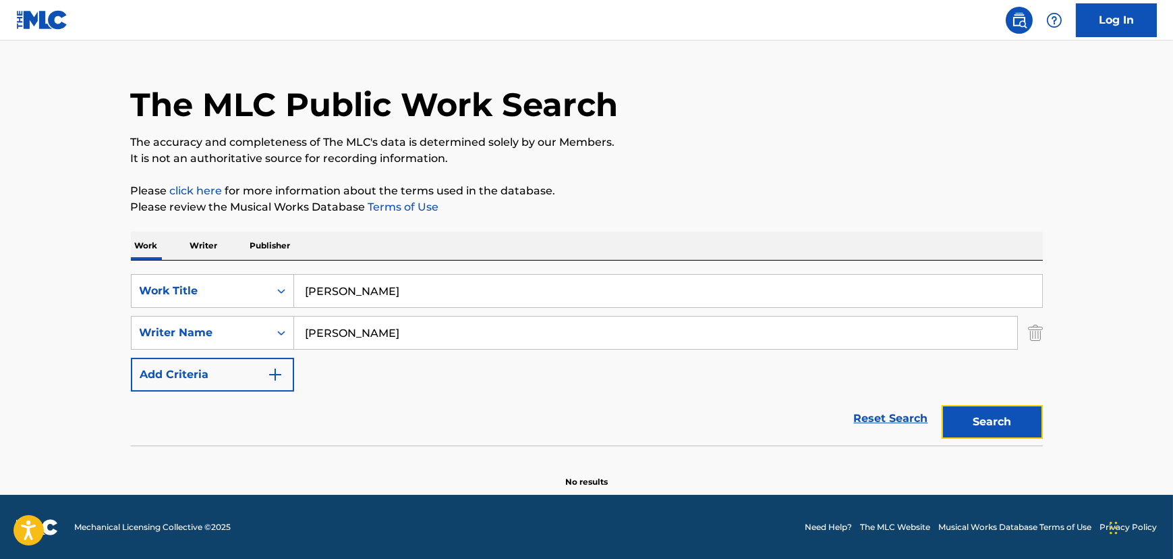
click at [780, 387] on button "Search" at bounding box center [992, 422] width 101 height 34
drag, startPoint x: 362, startPoint y: 292, endPoint x: 181, endPoint y: 296, distance: 180.9
click at [181, 296] on div "SearchWithCriteria18c0804f-cf31-4975-b59e-f86078ef5416 Work Title [PERSON_NAME]" at bounding box center [587, 291] width 912 height 34
paste input "Take You Down"
type input "Take You Down"
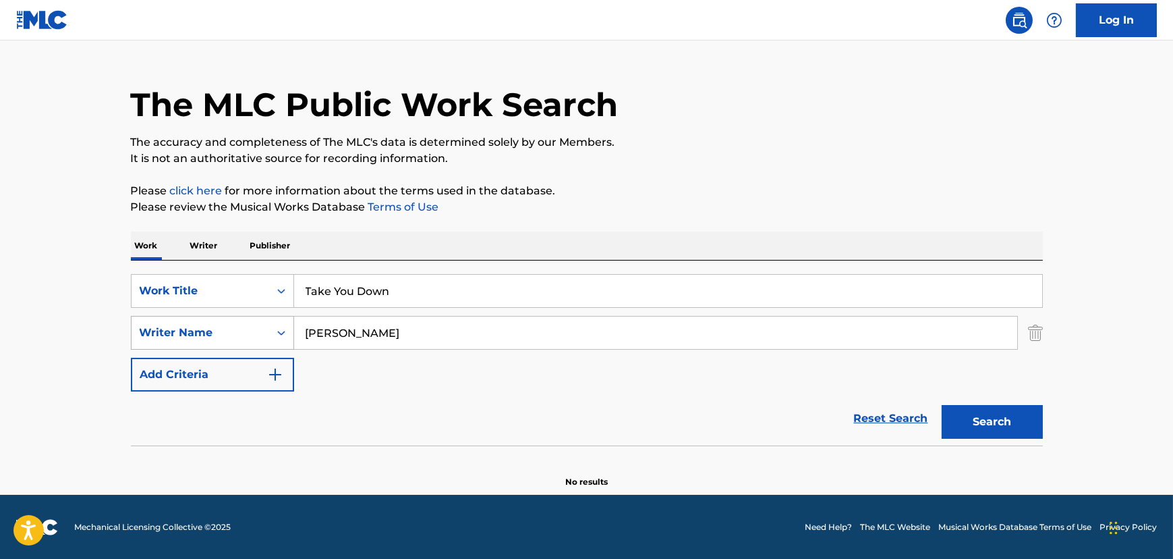
drag, startPoint x: 424, startPoint y: 325, endPoint x: 252, endPoint y: 341, distance: 172.2
click at [157, 341] on div "SearchWithCriteria16b1657d-11b0-47b2-928d-4d0038fdd337 Writer Name [PERSON_NAME]" at bounding box center [587, 333] width 912 height 34
paste input "[PERSON_NAME]"
type input "[PERSON_NAME]"
click at [780, 387] on div "Search" at bounding box center [989, 418] width 108 height 54
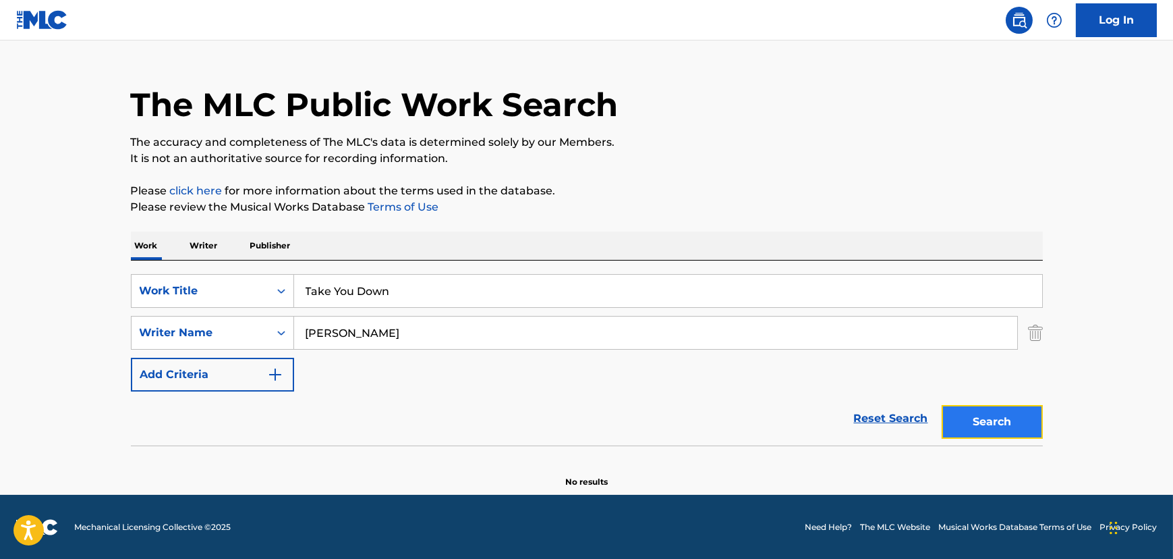
click at [780, 387] on button "Search" at bounding box center [992, 422] width 101 height 34
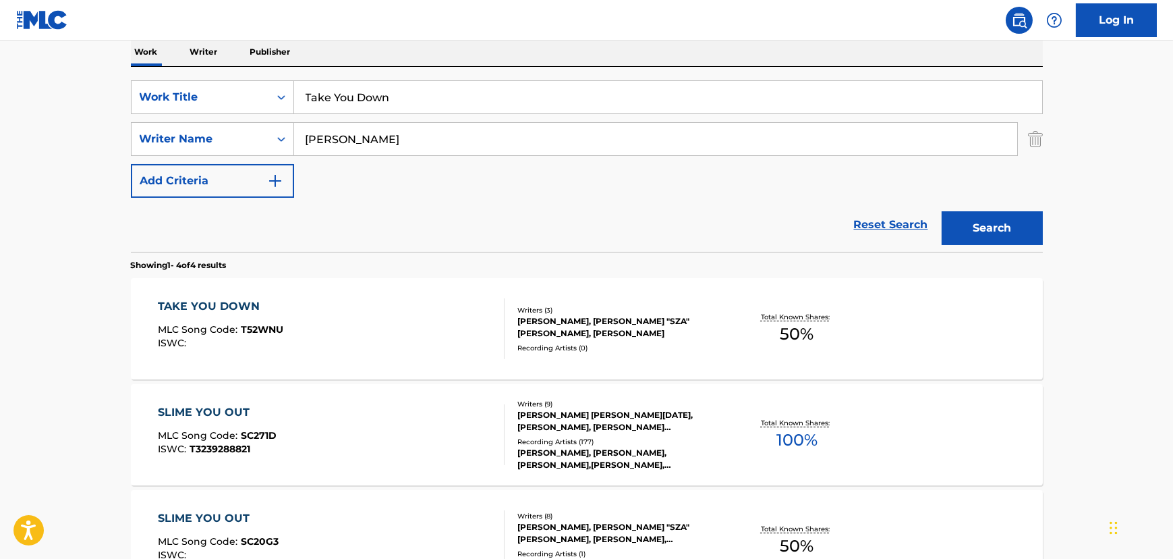
scroll to position [230, 0]
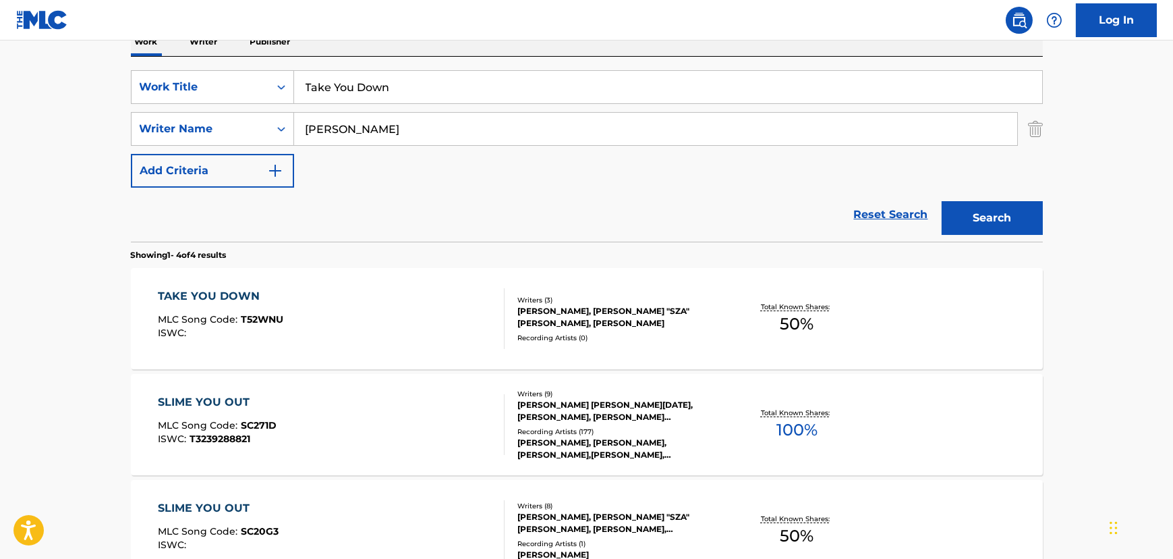
click at [434, 348] on div "TAKE YOU DOWN MLC Song Code : T52WNU ISWC : Writers ( 3 ) [PERSON_NAME], [PERSO…" at bounding box center [587, 318] width 912 height 101
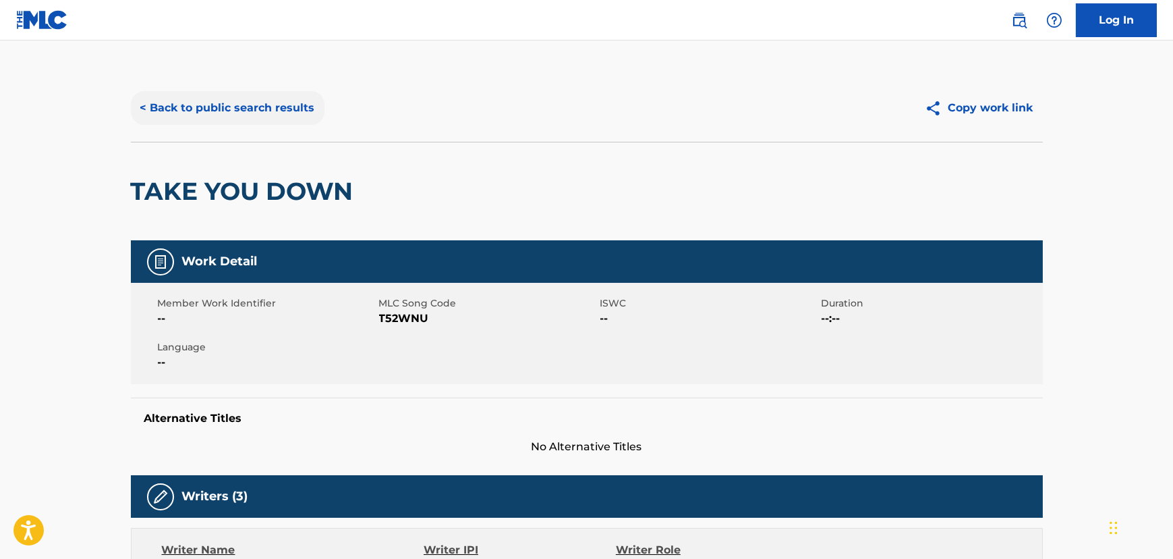
click at [255, 112] on button "< Back to public search results" at bounding box center [228, 108] width 194 height 34
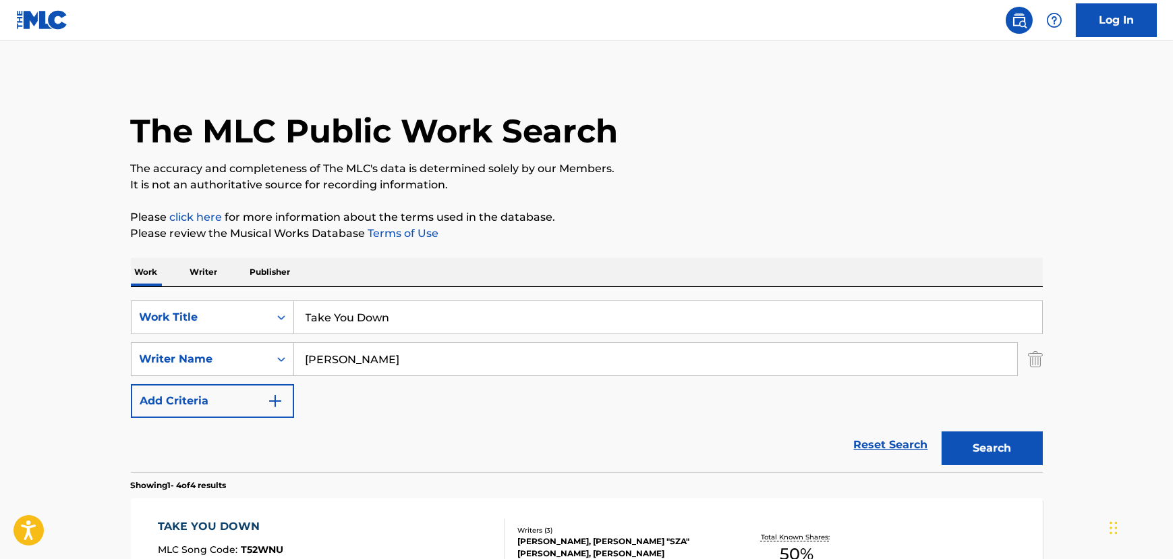
scroll to position [230, 0]
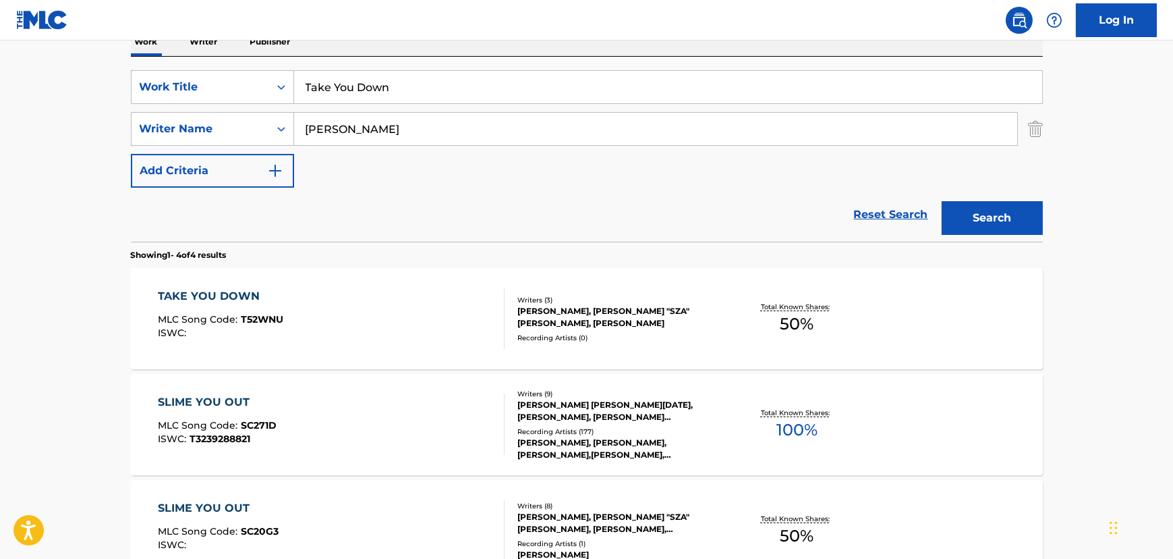
click at [414, 75] on input "Take You Down" at bounding box center [668, 87] width 748 height 32
paste input "PSA"
drag, startPoint x: 412, startPoint y: 77, endPoint x: 153, endPoint y: 96, distance: 259.1
click at [153, 96] on div "SearchWithCriteria18c0804f-cf31-4975-b59e-f86078ef5416 Work Title Take You Down" at bounding box center [587, 87] width 912 height 34
type input "PSA"
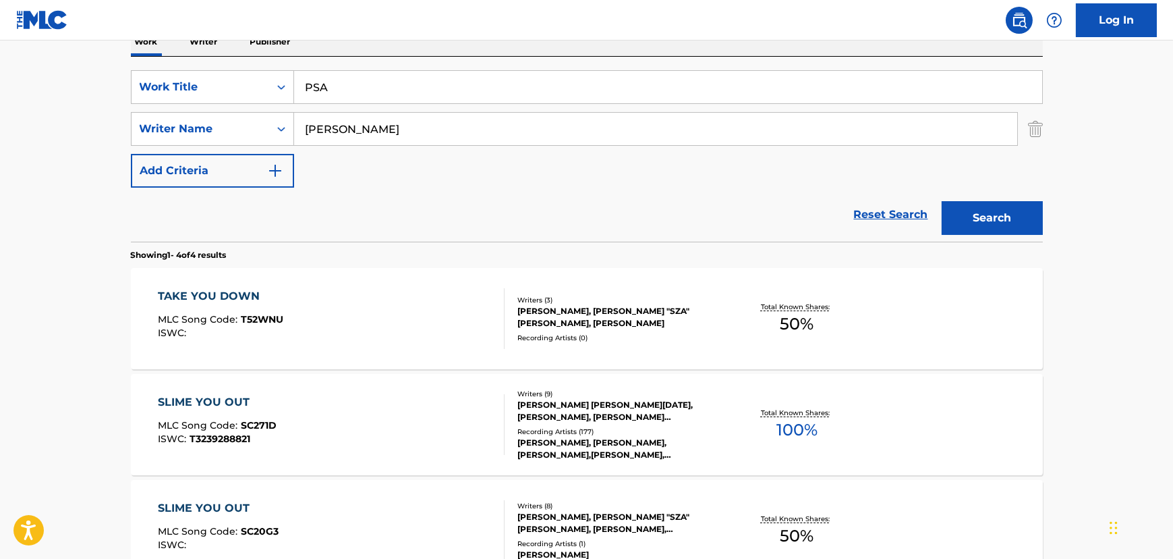
click at [780, 238] on main "The MLC Public Work Search The accuracy and completeness of The MLC's data is d…" at bounding box center [586, 283] width 1173 height 947
click at [780, 211] on button "Search" at bounding box center [992, 218] width 101 height 34
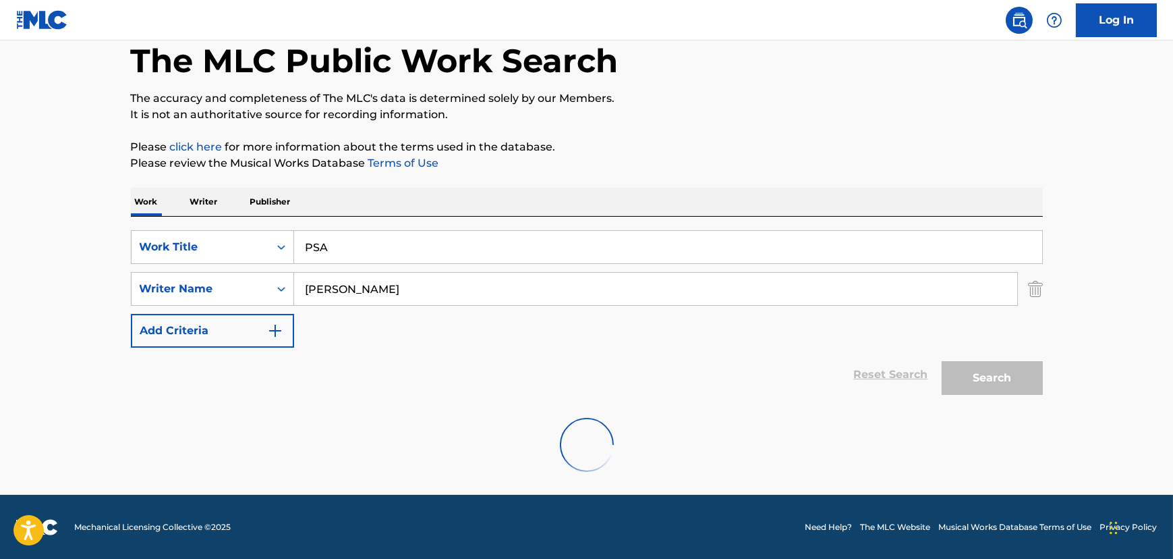
scroll to position [175, 0]
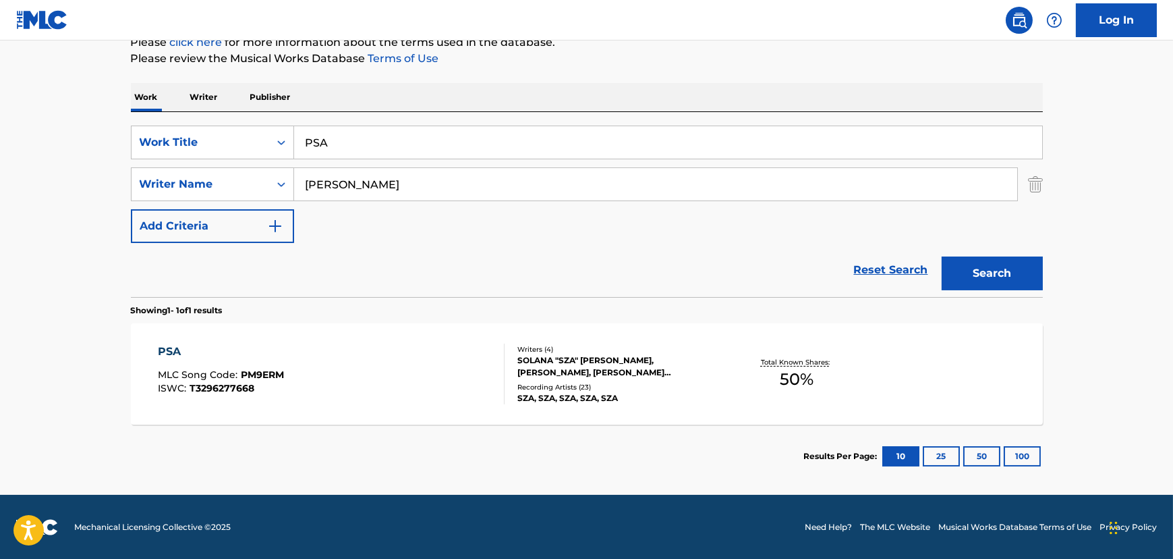
click at [349, 378] on div "PSA MLC Song Code : PM9ERM ISWC : T3296277668" at bounding box center [331, 373] width 347 height 61
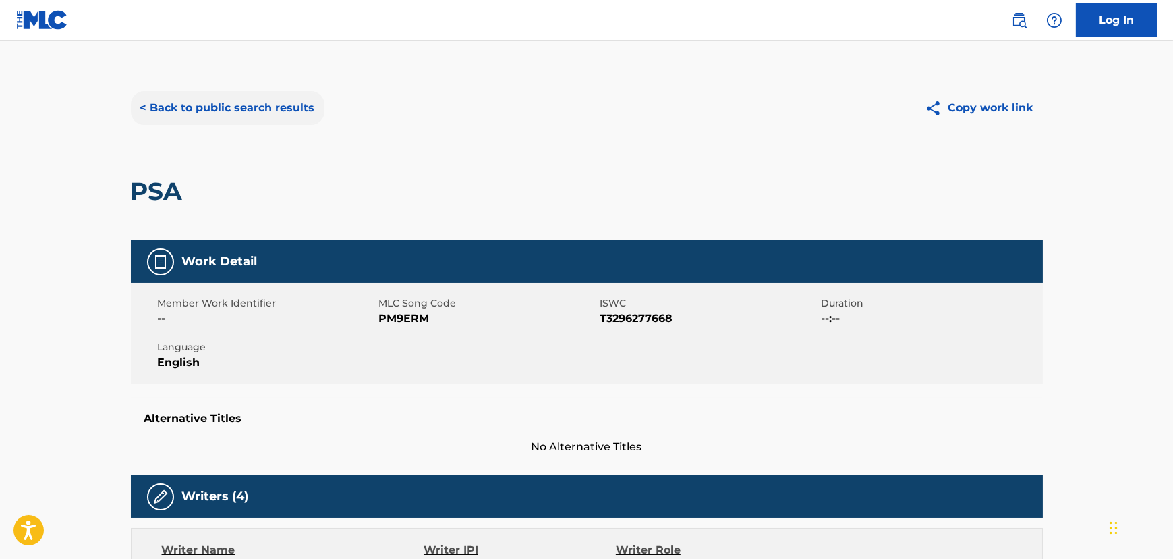
click at [294, 99] on button "< Back to public search results" at bounding box center [228, 108] width 194 height 34
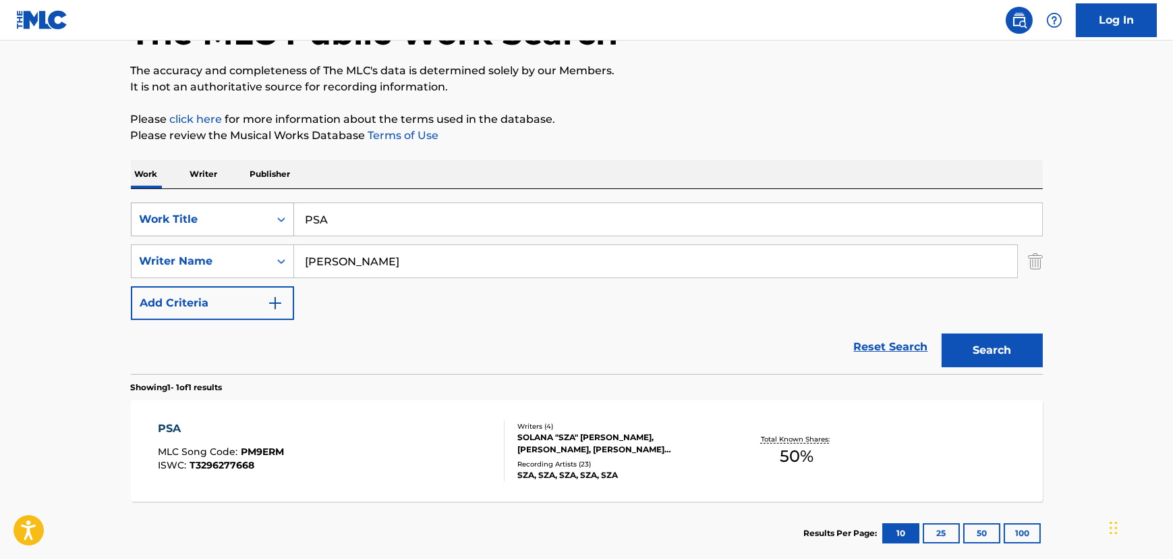
drag, startPoint x: 391, startPoint y: 223, endPoint x: 140, endPoint y: 230, distance: 251.1
click at [140, 230] on div "SearchWithCriteria18c0804f-cf31-4975-b59e-f86078ef5416 Work Title PSA" at bounding box center [587, 219] width 912 height 34
paste input "Still Water"
type input "Still Water"
click at [779, 111] on p "Please click here for more information about the terms used in the database." at bounding box center [587, 119] width 912 height 16
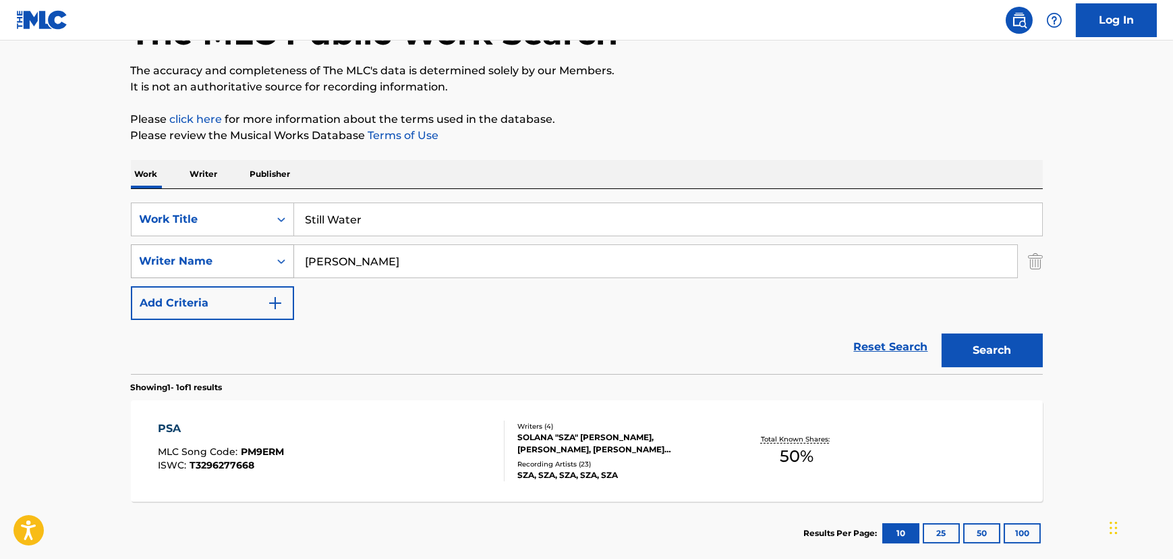
paste input "[PERSON_NAME]"
drag, startPoint x: 412, startPoint y: 262, endPoint x: 155, endPoint y: 262, distance: 256.4
click at [155, 262] on div "SearchWithCriteria16b1657d-11b0-47b2-928d-4d0038fdd337 Writer Name [PERSON_NAME]" at bounding box center [587, 261] width 912 height 34
type input "[PERSON_NAME]"
click at [780, 341] on button "Search" at bounding box center [992, 350] width 101 height 34
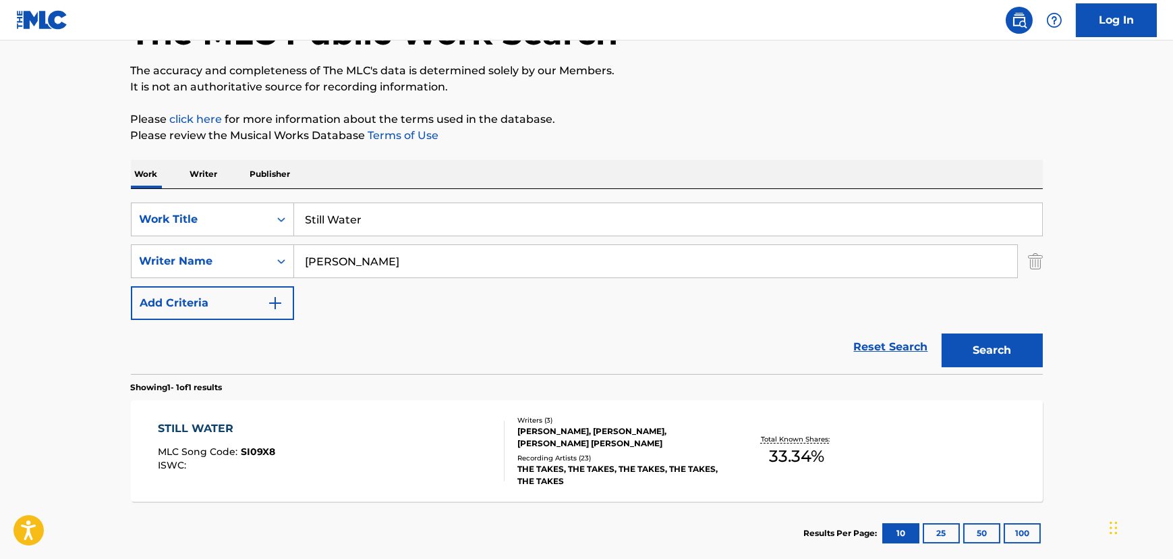
click at [444, 387] on div "STILL WATER MLC Song Code : SI09X8 ISWC :" at bounding box center [331, 450] width 347 height 61
